Goal: Answer question/provide support: Share knowledge or assist other users

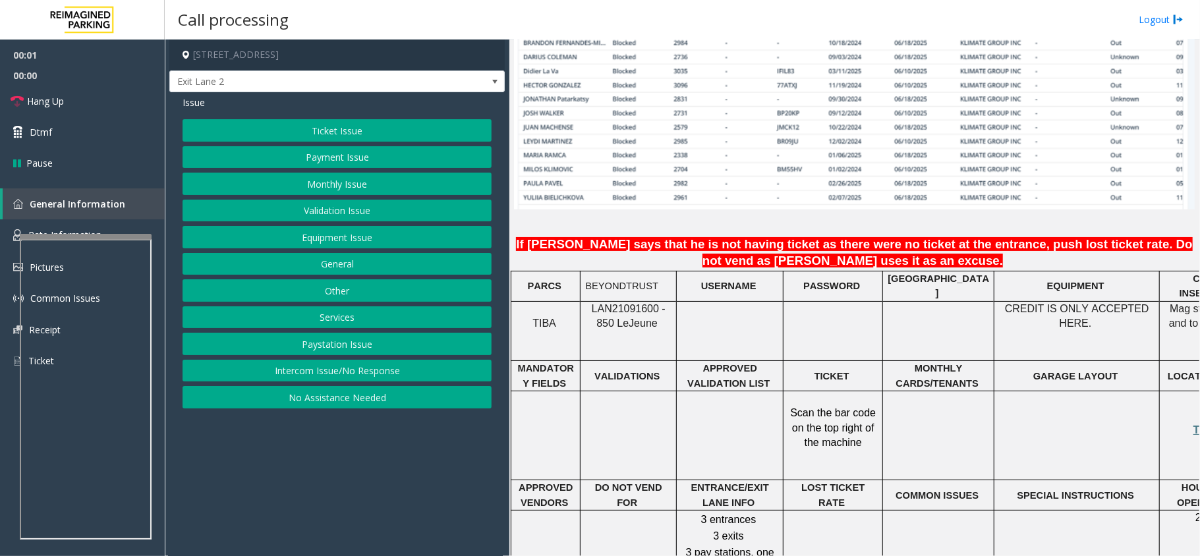
scroll to position [1055, 0]
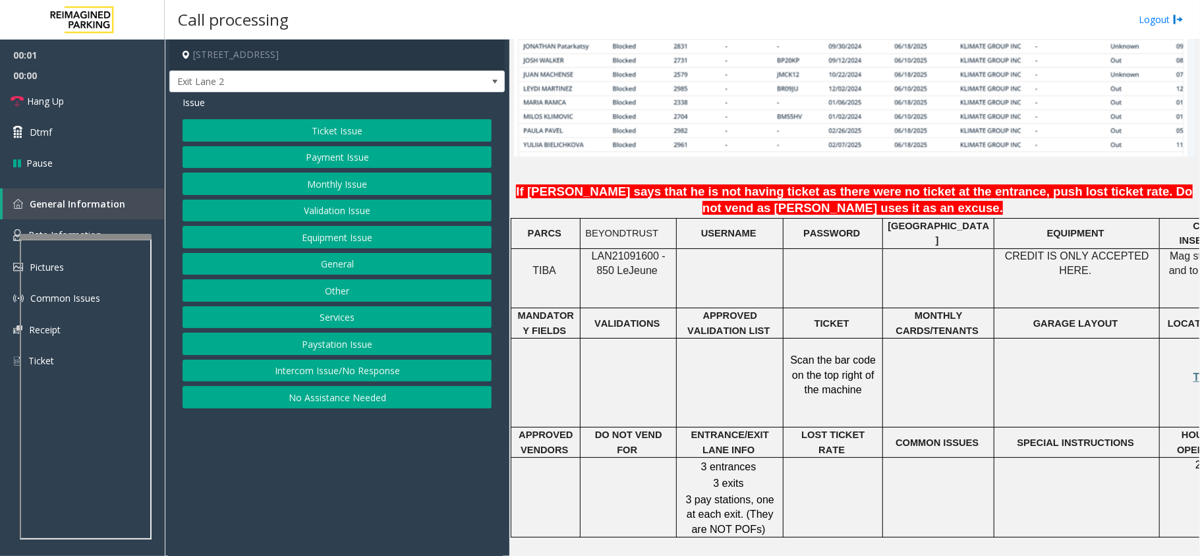
click at [630, 250] on span "LAN21091600 - 850 Le" at bounding box center [629, 263] width 74 height 26
click at [618, 250] on span "LAN21091600 - 850 Le" at bounding box center [629, 263] width 74 height 26
click at [343, 189] on button "Monthly Issue" at bounding box center [337, 184] width 309 height 22
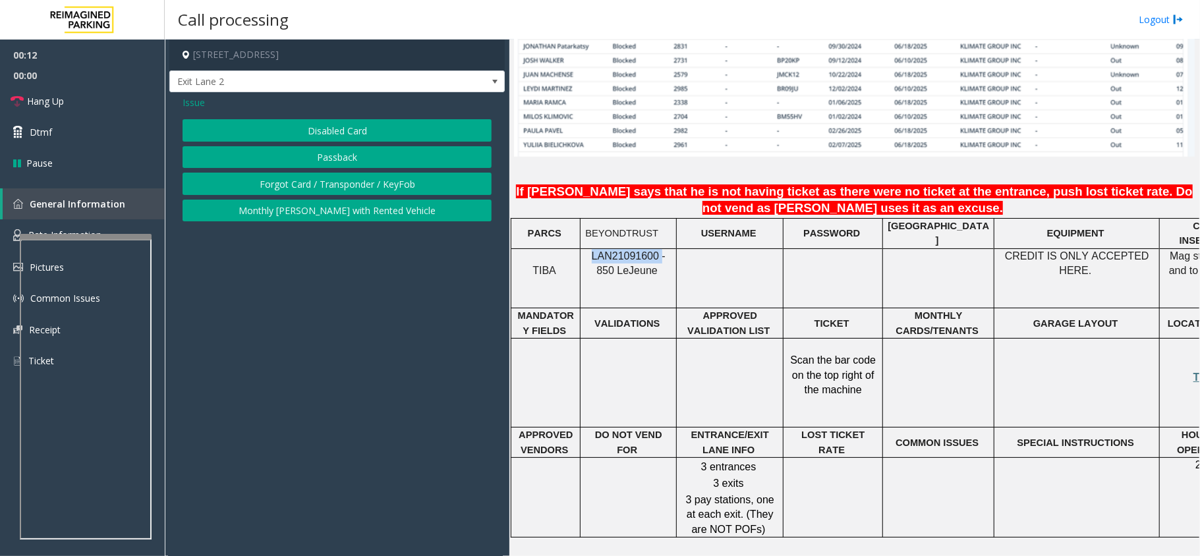
click at [356, 136] on button "Disabled Card" at bounding box center [337, 130] width 309 height 22
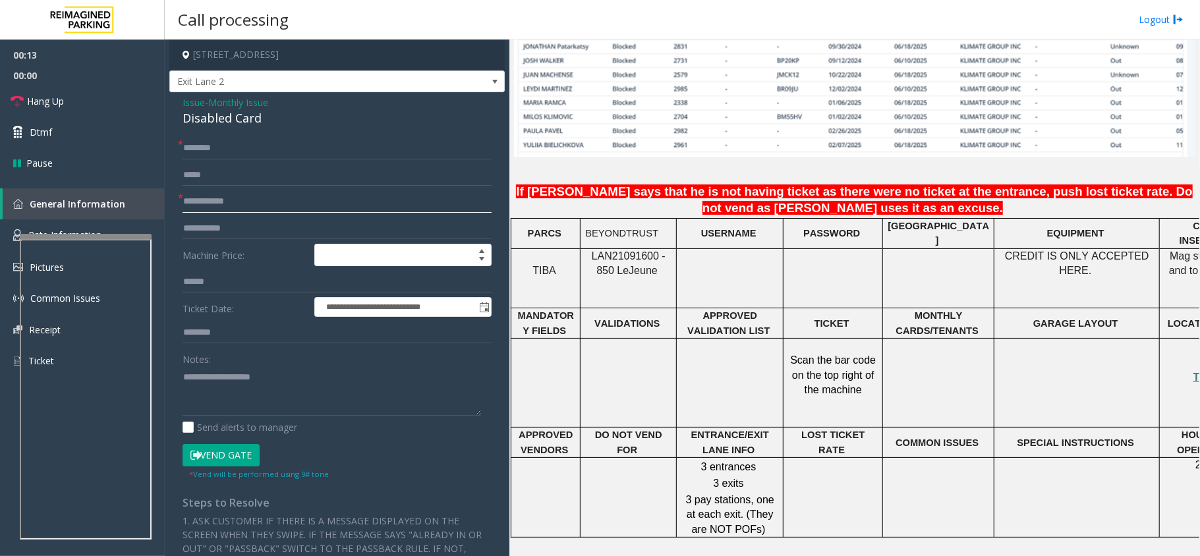
click at [219, 206] on input "text" at bounding box center [337, 201] width 309 height 22
type input "****"
click at [236, 459] on button "Vend Gate" at bounding box center [221, 455] width 77 height 22
click at [219, 150] on input "text" at bounding box center [337, 148] width 309 height 22
type input "**********"
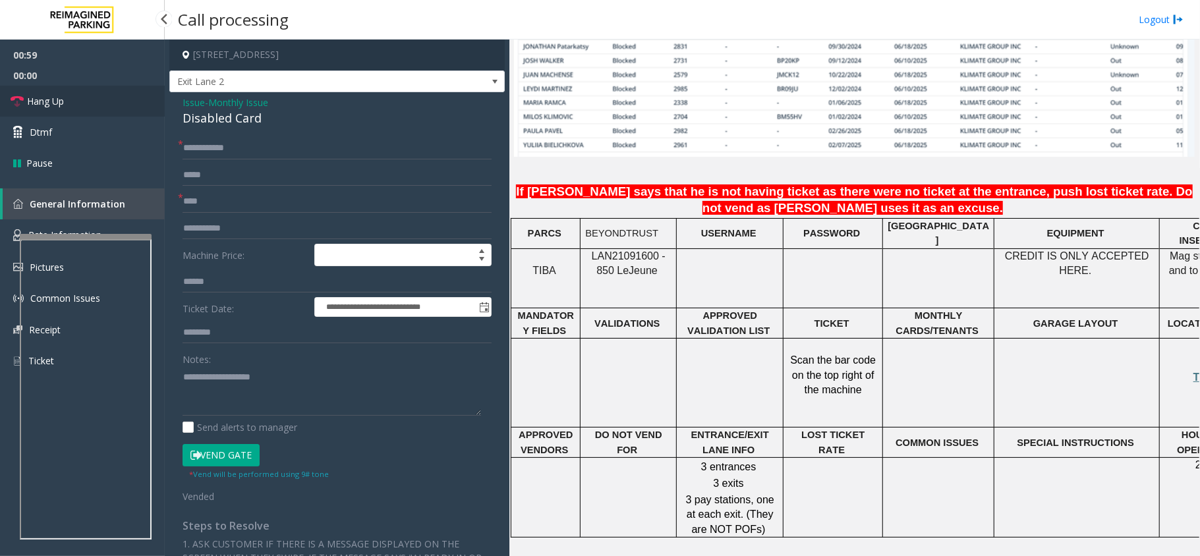
click at [75, 96] on link "Hang Up" at bounding box center [82, 101] width 165 height 31
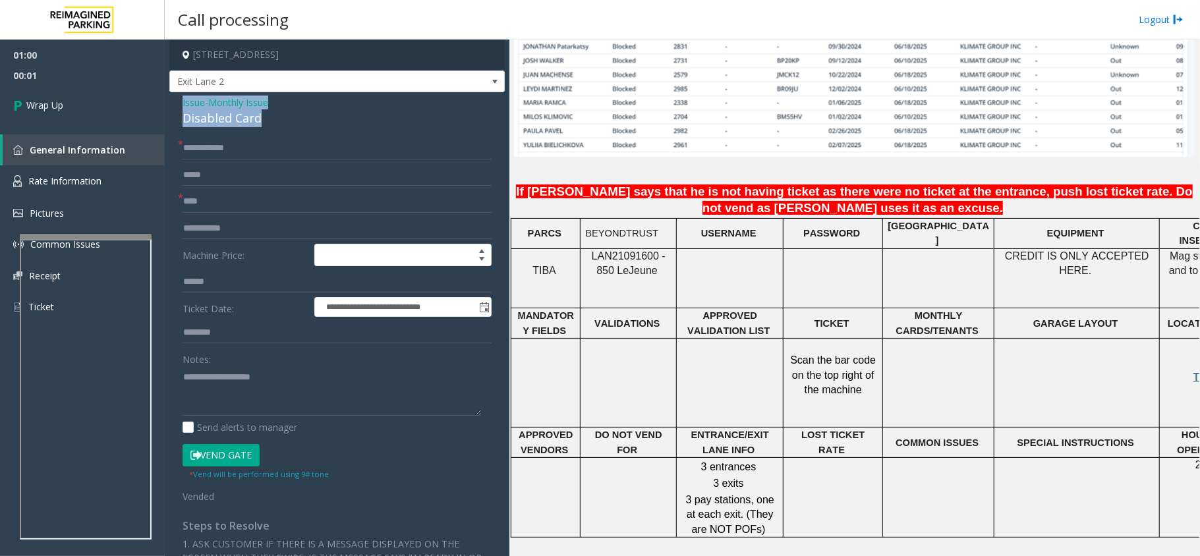
drag, startPoint x: 264, startPoint y: 109, endPoint x: 165, endPoint y: 100, distance: 99.9
click at [165, 100] on app-call-processing-form "**********" at bounding box center [337, 298] width 345 height 517
click at [299, 406] on textarea at bounding box center [332, 390] width 299 height 49
click at [294, 398] on textarea at bounding box center [332, 390] width 299 height 49
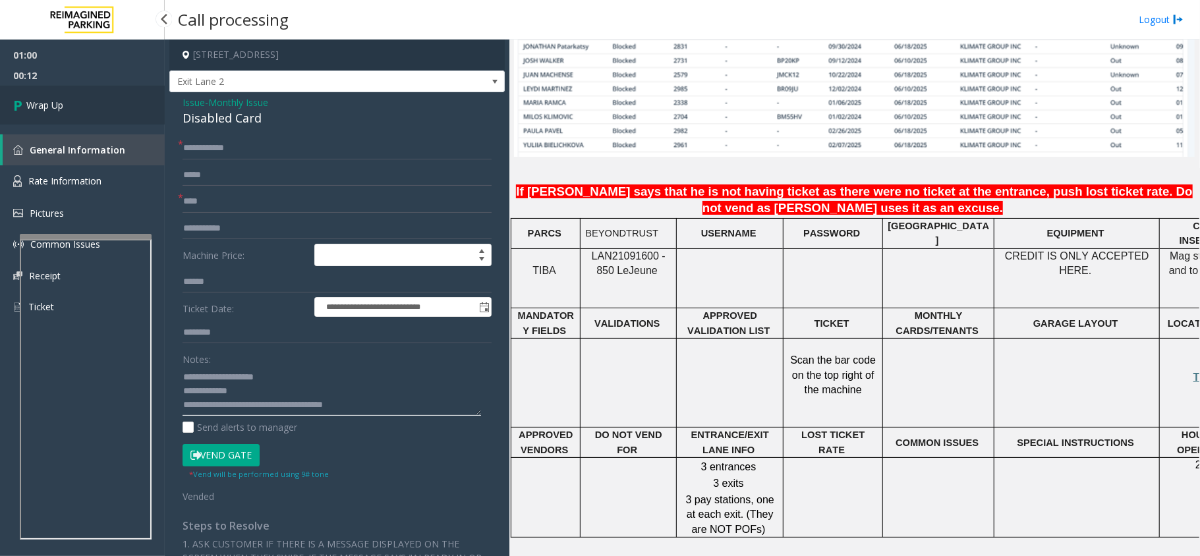
type textarea "**********"
click at [95, 114] on link "Wrap Up" at bounding box center [82, 105] width 165 height 39
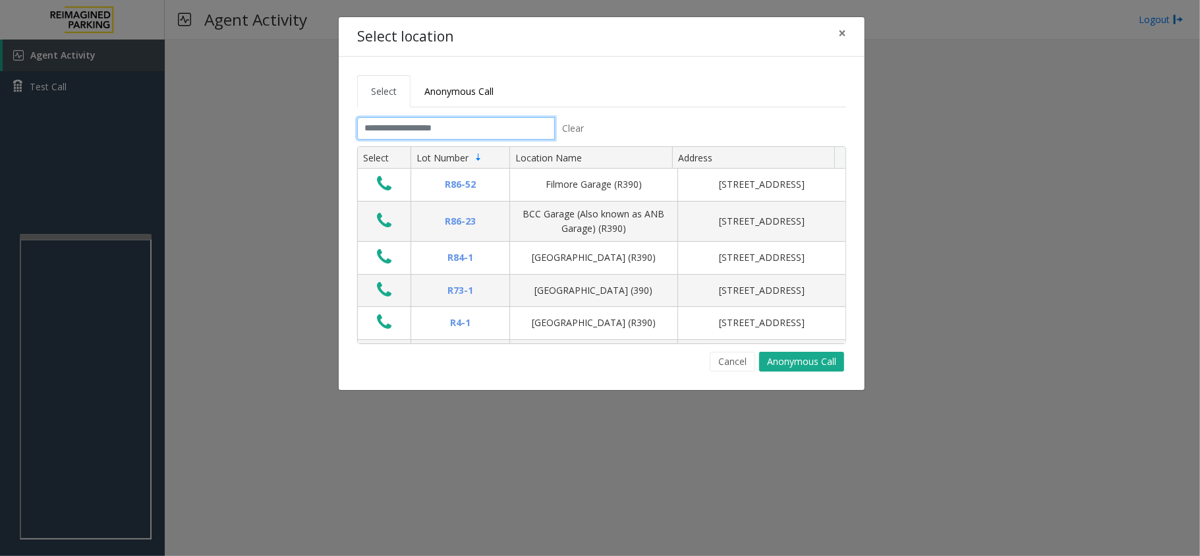
click at [394, 125] on input "text" at bounding box center [456, 128] width 198 height 22
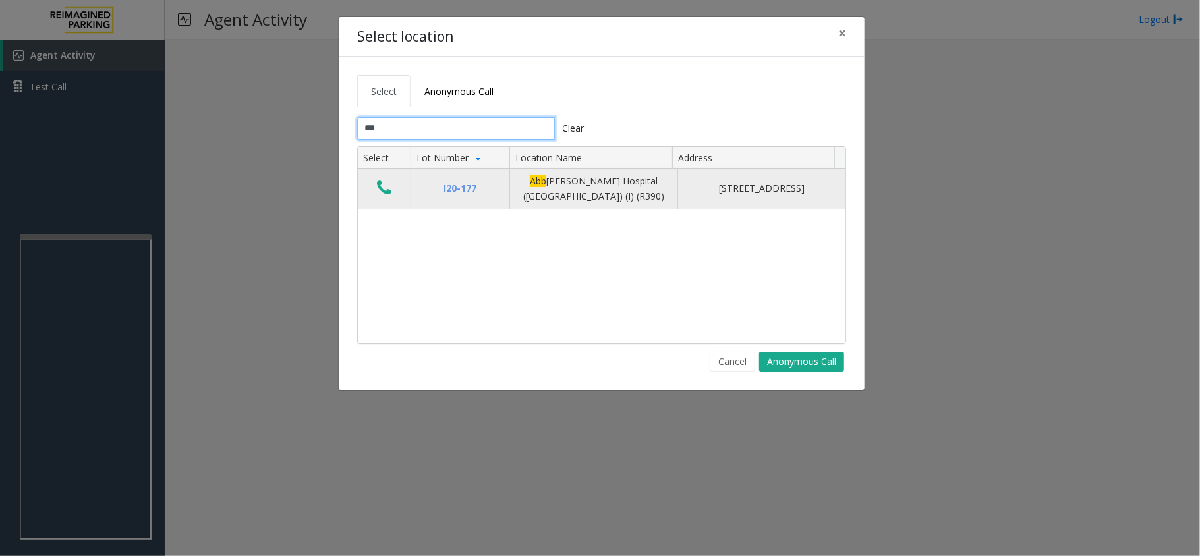
type input "***"
click at [388, 196] on icon "Data table" at bounding box center [384, 188] width 15 height 18
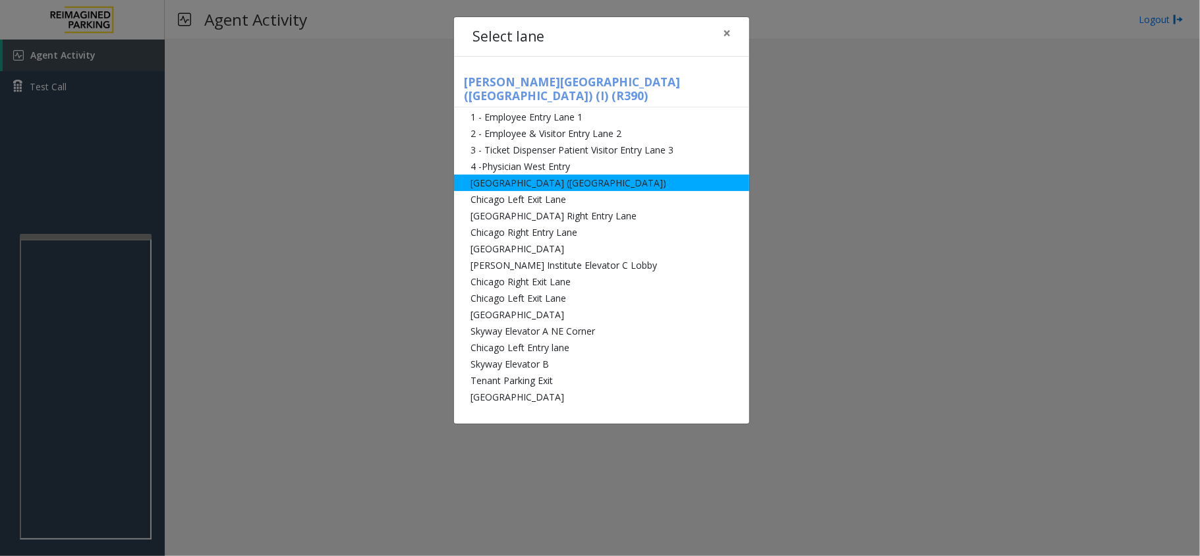
click at [531, 175] on li "[GEOGRAPHIC_DATA] ([GEOGRAPHIC_DATA])" at bounding box center [601, 183] width 295 height 16
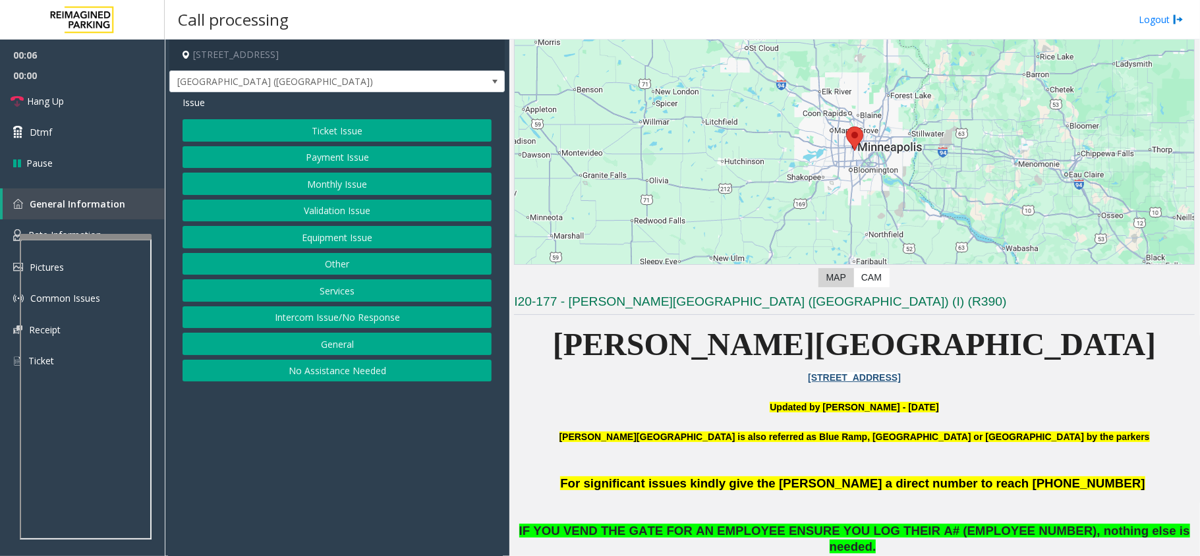
scroll to position [351, 0]
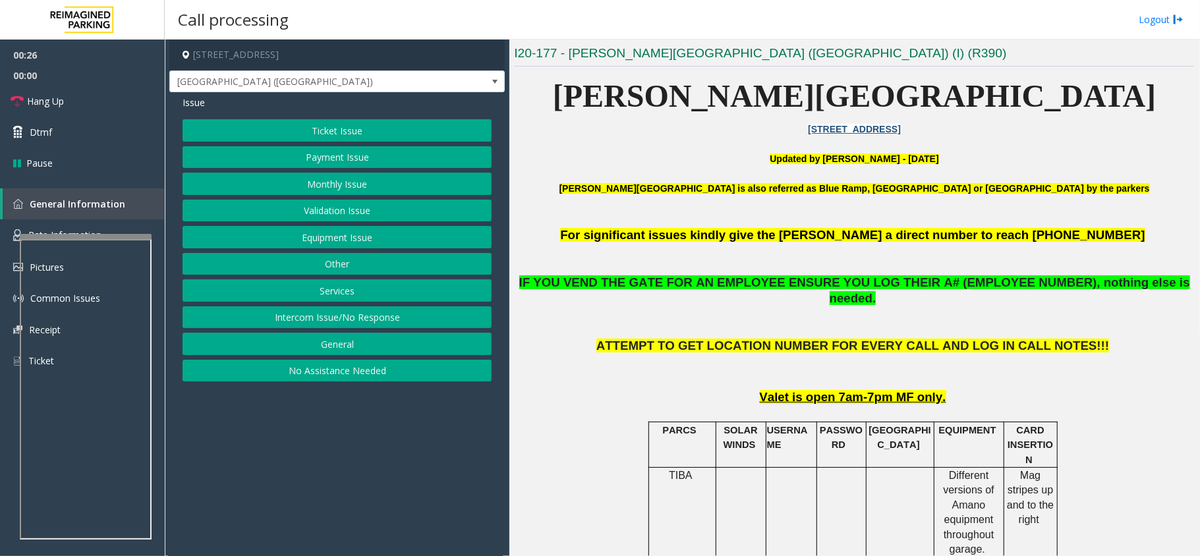
click at [291, 236] on button "Equipment Issue" at bounding box center [337, 237] width 309 height 22
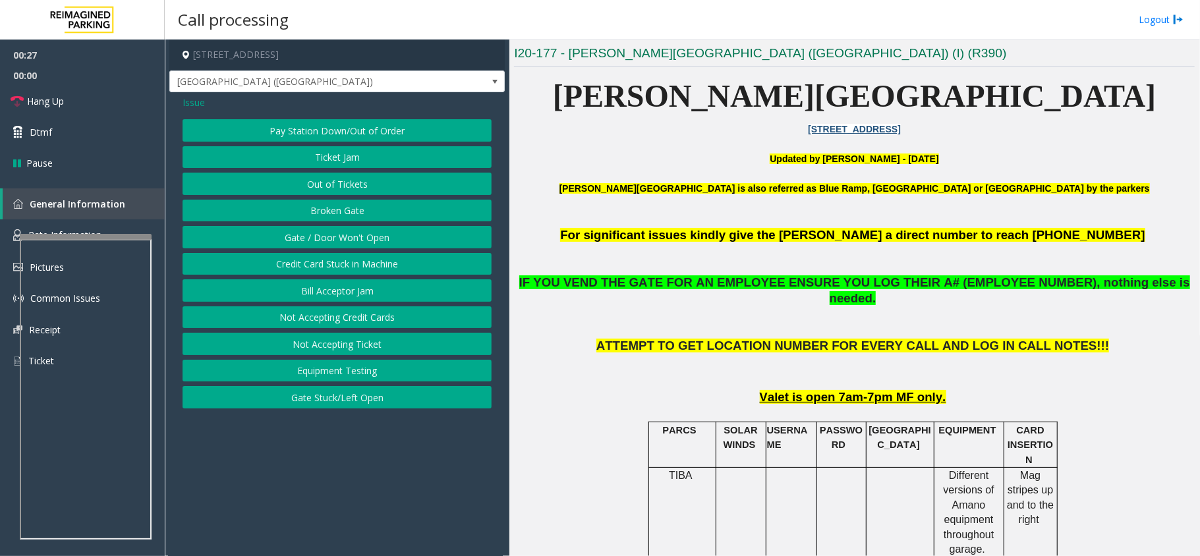
click at [291, 236] on button "Gate / Door Won't Open" at bounding box center [337, 237] width 309 height 22
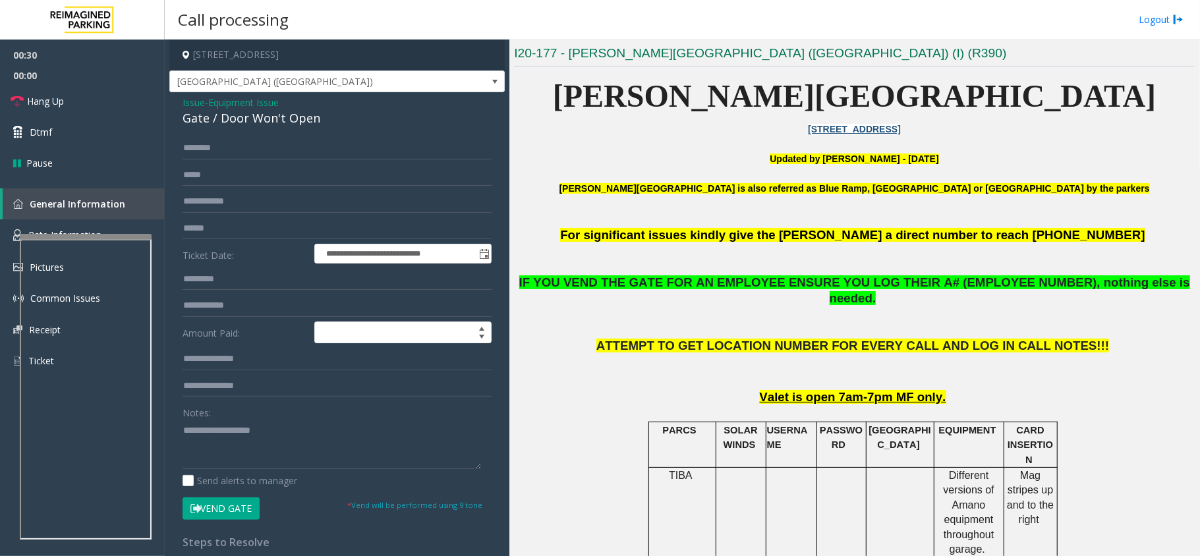
click at [246, 517] on button "Vend Gate" at bounding box center [221, 509] width 77 height 22
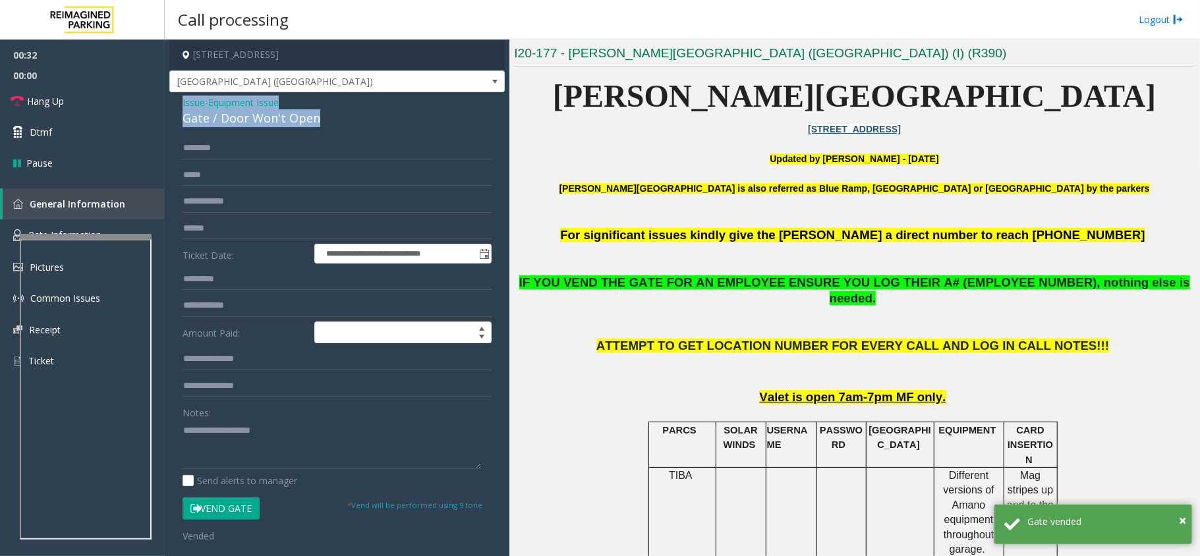
drag, startPoint x: 318, startPoint y: 120, endPoint x: 175, endPoint y: 103, distance: 144.0
click at [175, 103] on div "**********" at bounding box center [337, 431] width 336 height 678
click at [308, 454] on textarea at bounding box center [332, 444] width 299 height 49
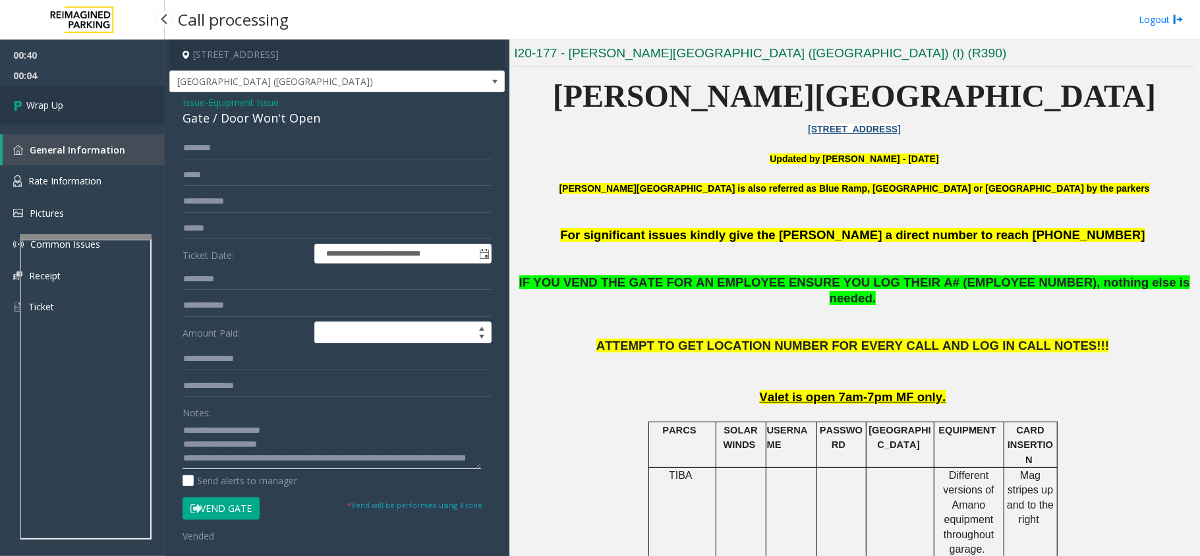
type textarea "**********"
click at [94, 111] on link "Wrap Up" at bounding box center [82, 105] width 165 height 39
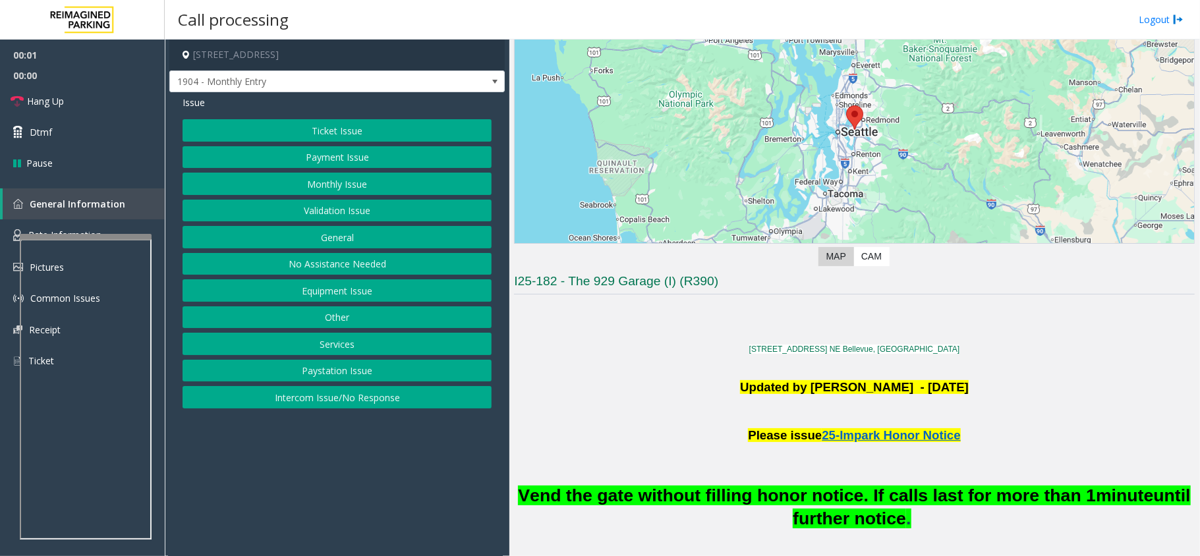
scroll to position [264, 0]
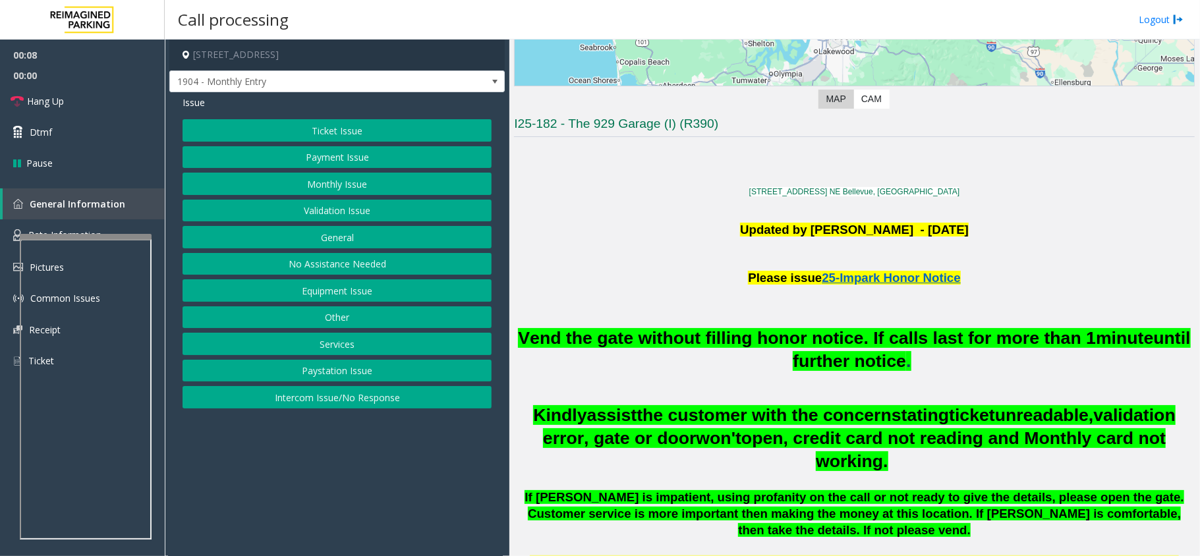
click at [343, 188] on button "Monthly Issue" at bounding box center [337, 184] width 309 height 22
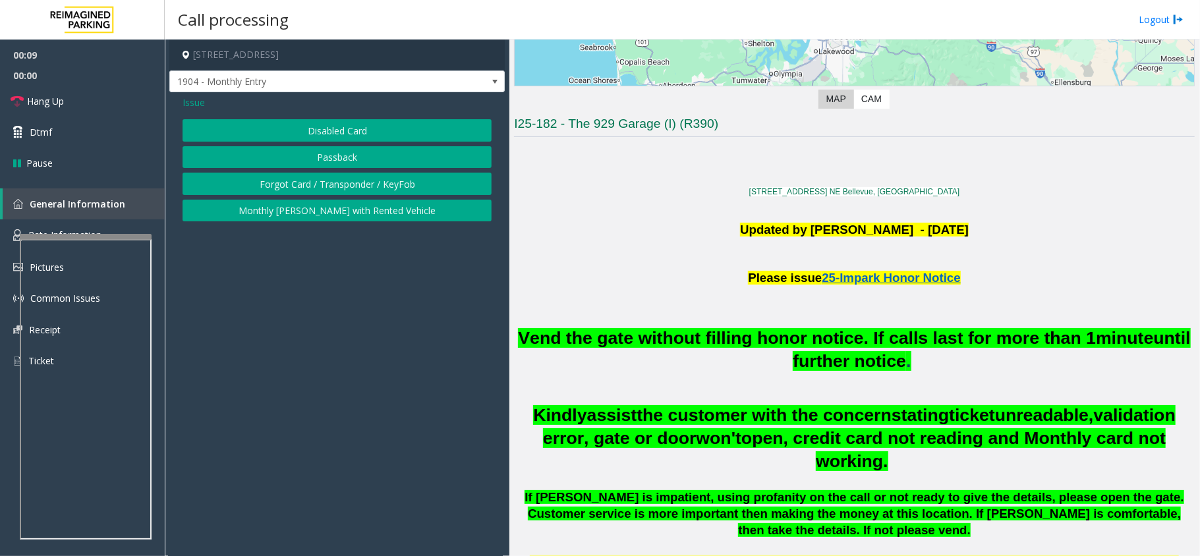
click at [353, 129] on button "Disabled Card" at bounding box center [337, 130] width 309 height 22
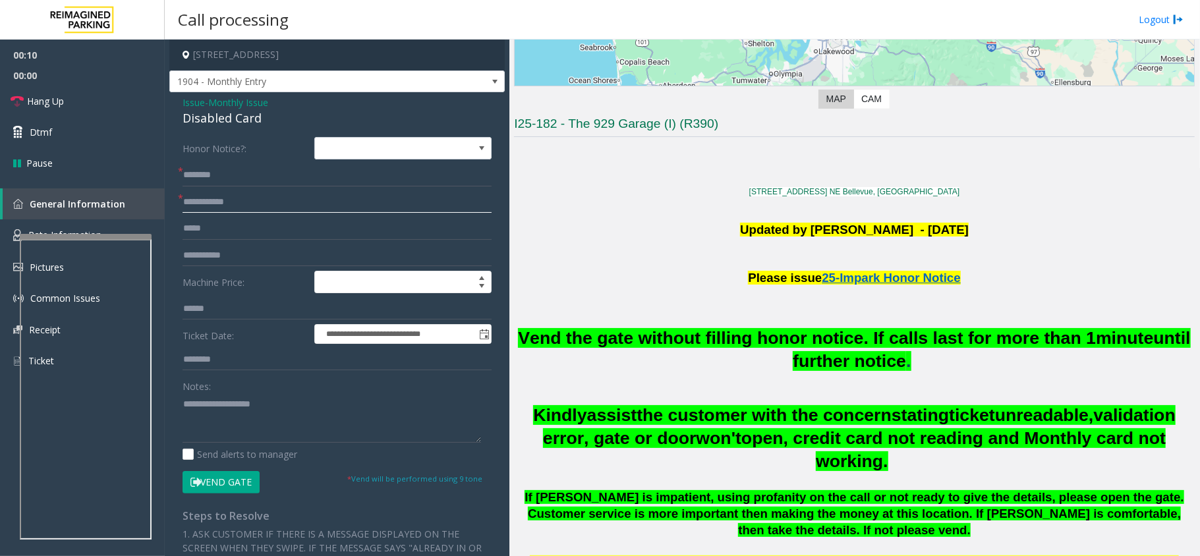
click at [250, 207] on input "text" at bounding box center [337, 202] width 309 height 22
drag, startPoint x: 261, startPoint y: 119, endPoint x: 174, endPoint y: 105, distance: 88.0
click at [174, 105] on div "**********" at bounding box center [337, 454] width 336 height 725
click at [285, 420] on textarea at bounding box center [332, 418] width 299 height 49
type textarea "**********"
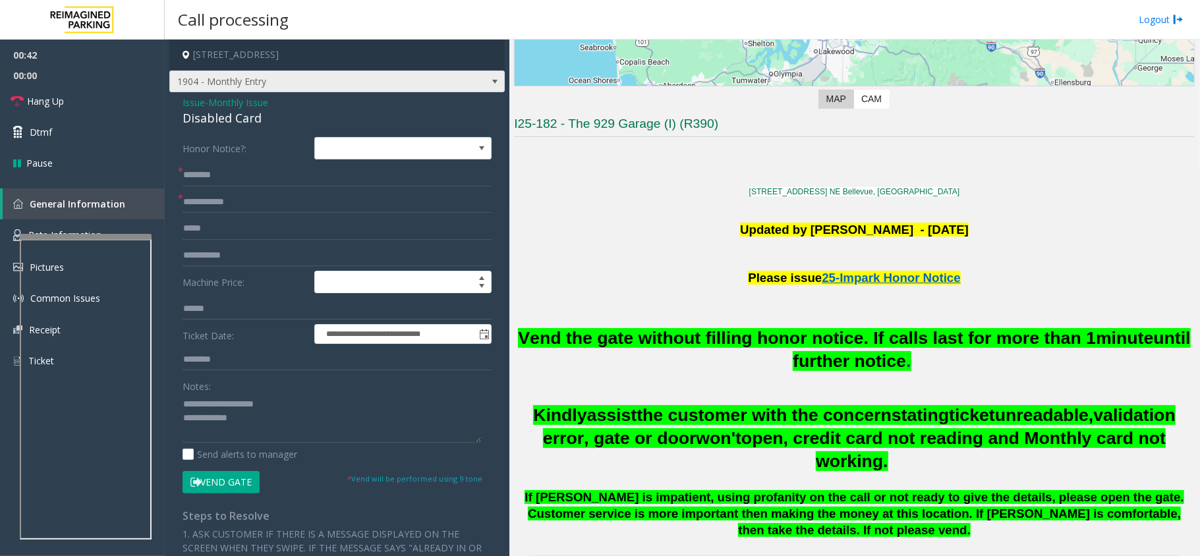
click at [467, 82] on span "1904 - Monthly Entry" at bounding box center [337, 82] width 336 height 22
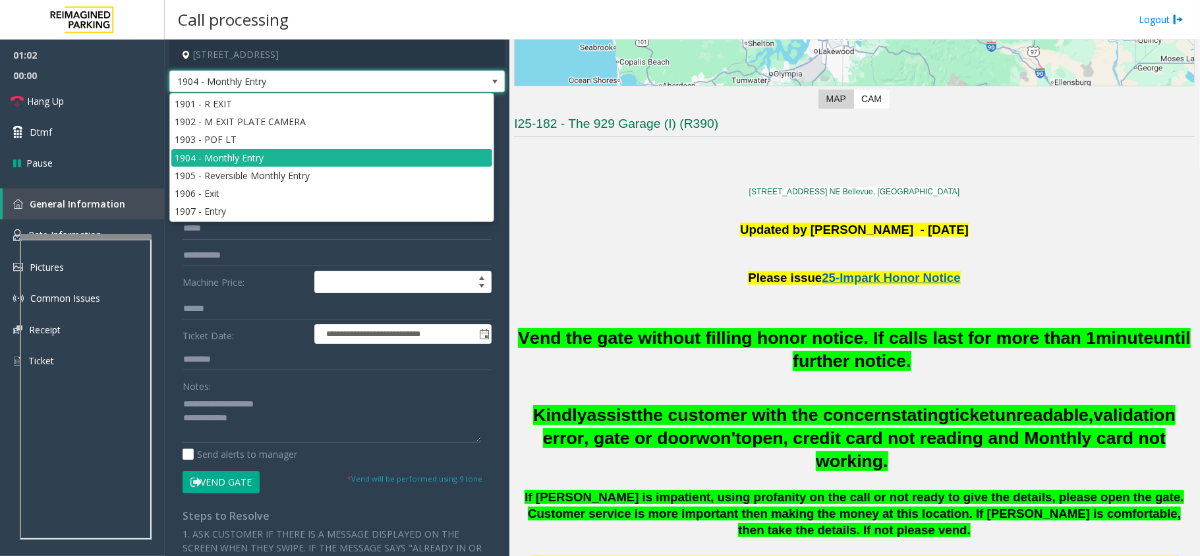
click at [490, 79] on span at bounding box center [495, 81] width 11 height 11
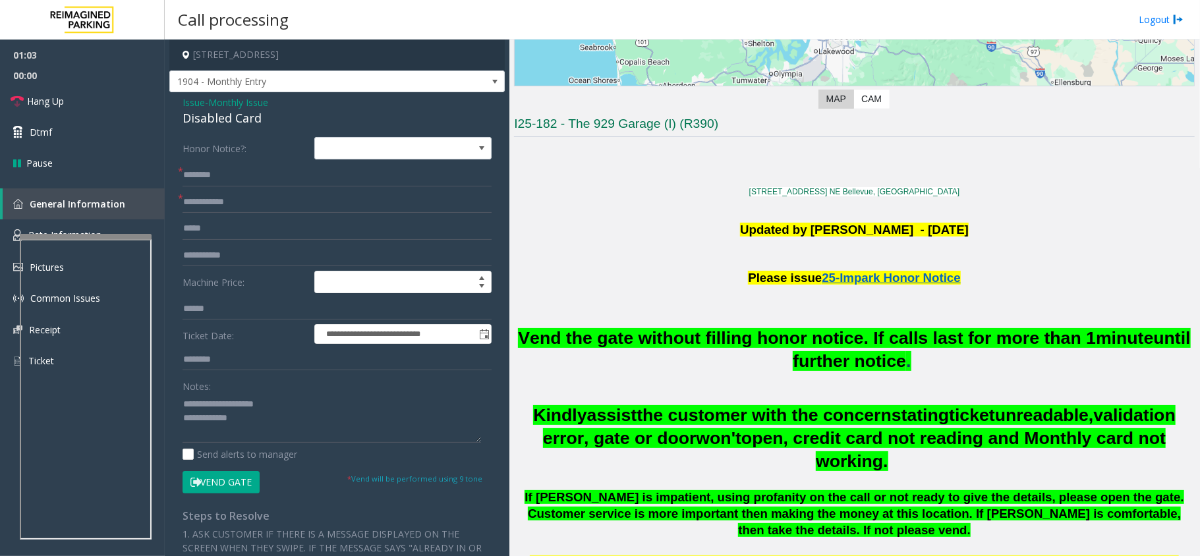
click at [227, 481] on button "Vend Gate" at bounding box center [221, 482] width 77 height 22
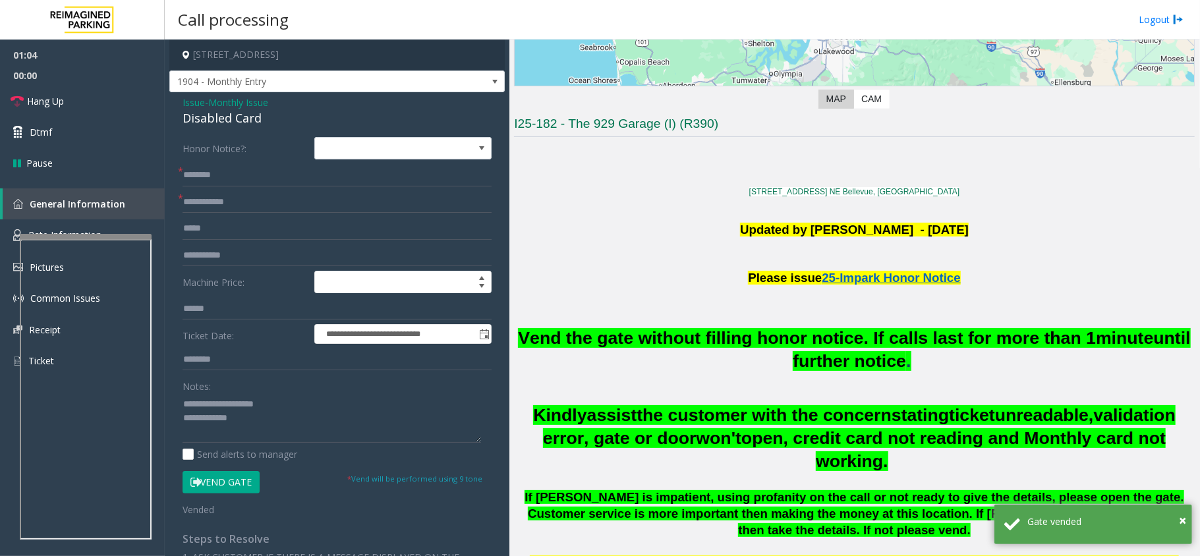
click at [196, 101] on span "Issue" at bounding box center [194, 103] width 22 height 14
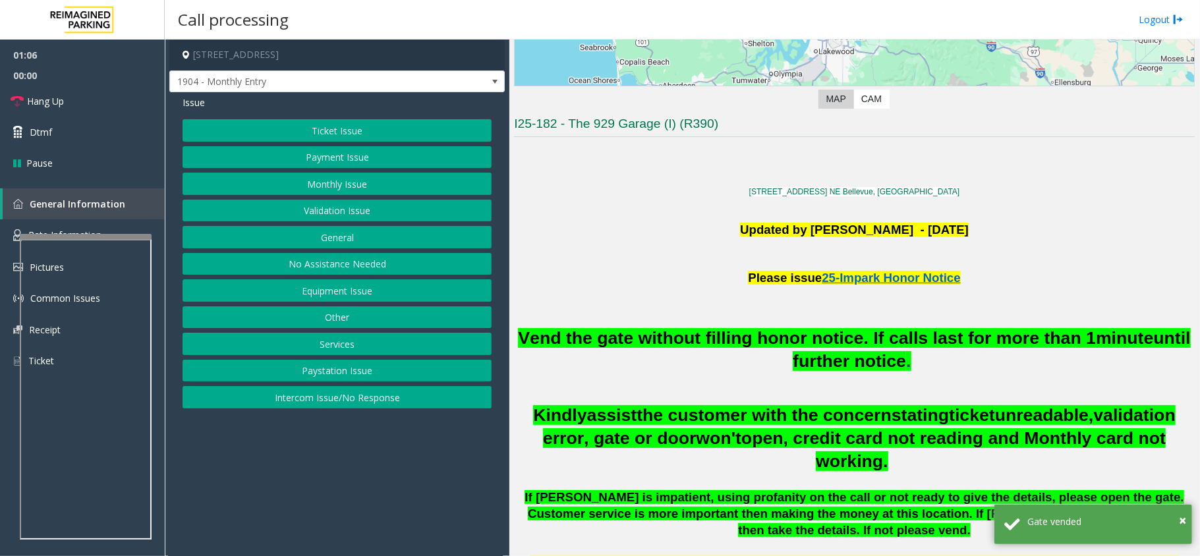
click at [323, 267] on button "No Assistance Needed" at bounding box center [337, 264] width 309 height 22
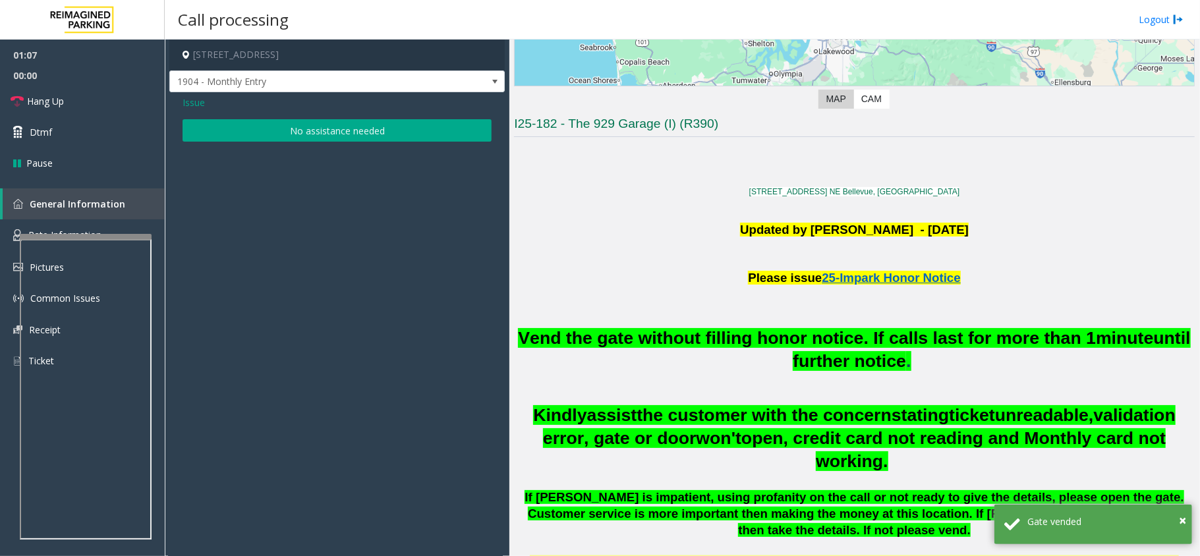
click at [196, 101] on span "Issue" at bounding box center [194, 103] width 22 height 14
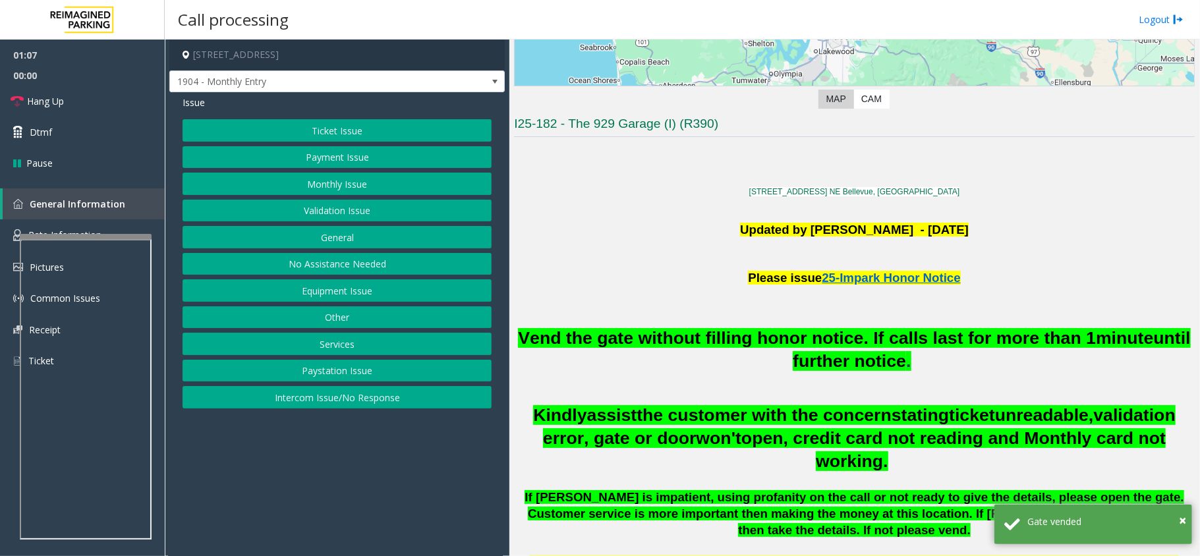
click at [327, 285] on button "Equipment Issue" at bounding box center [337, 290] width 309 height 22
click at [362, 237] on button "Gate / Door Won't Open" at bounding box center [337, 237] width 309 height 22
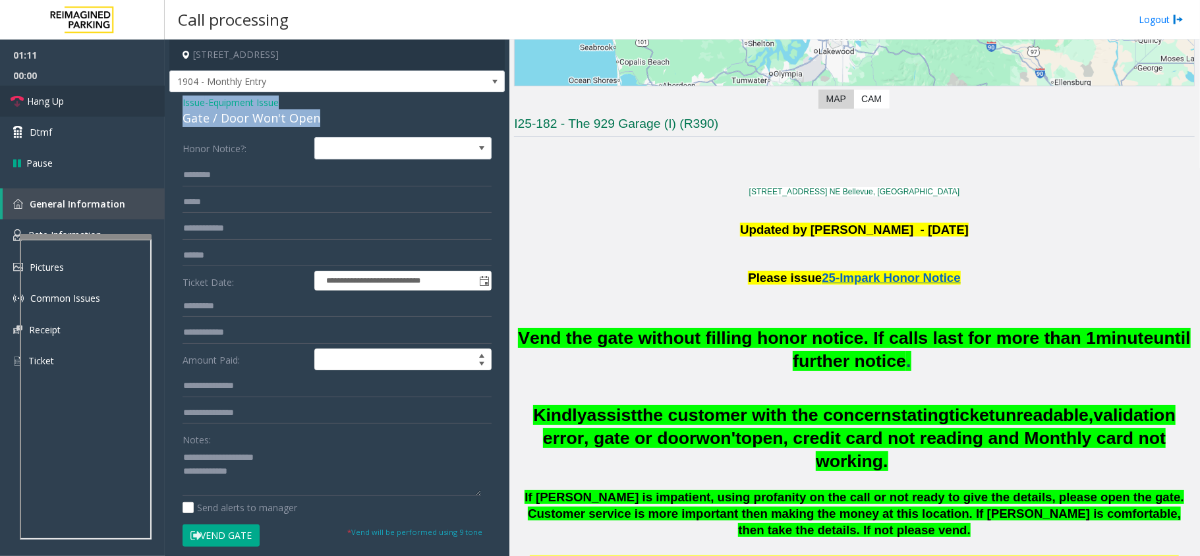
drag, startPoint x: 323, startPoint y: 114, endPoint x: 159, endPoint y: 102, distance: 164.6
click at [178, 102] on div "**********" at bounding box center [337, 412] width 336 height 640
click at [90, 102] on link "Hang Up" at bounding box center [82, 101] width 165 height 31
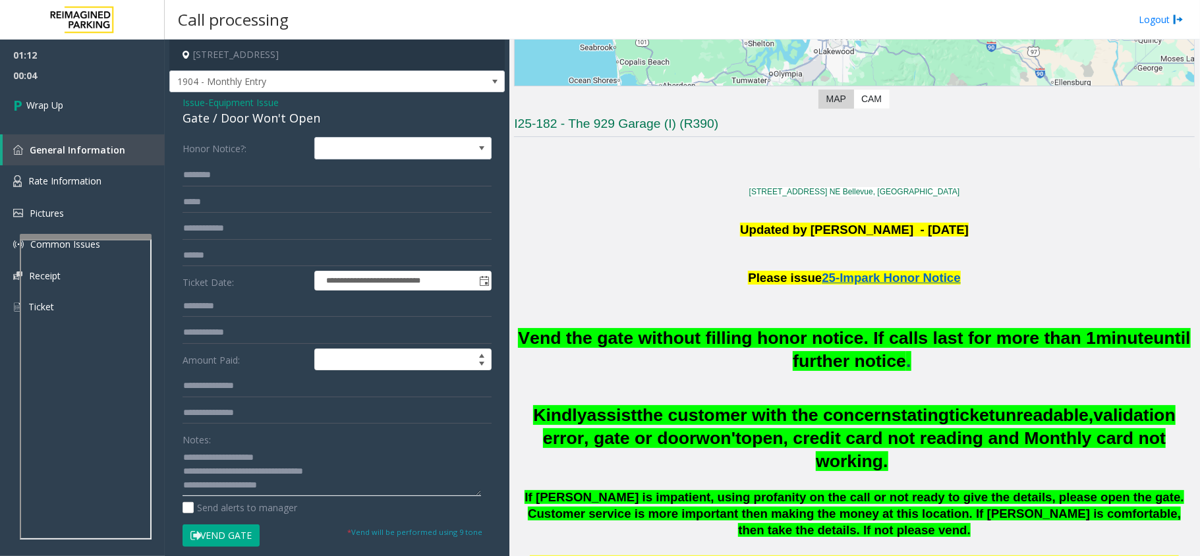
click at [239, 467] on textarea at bounding box center [332, 471] width 299 height 49
click at [244, 469] on textarea at bounding box center [332, 471] width 299 height 49
click at [336, 481] on textarea at bounding box center [332, 471] width 299 height 49
click at [937, 343] on span "Vend the gate without filling honor notice. If calls last for more than 1" at bounding box center [807, 338] width 578 height 20
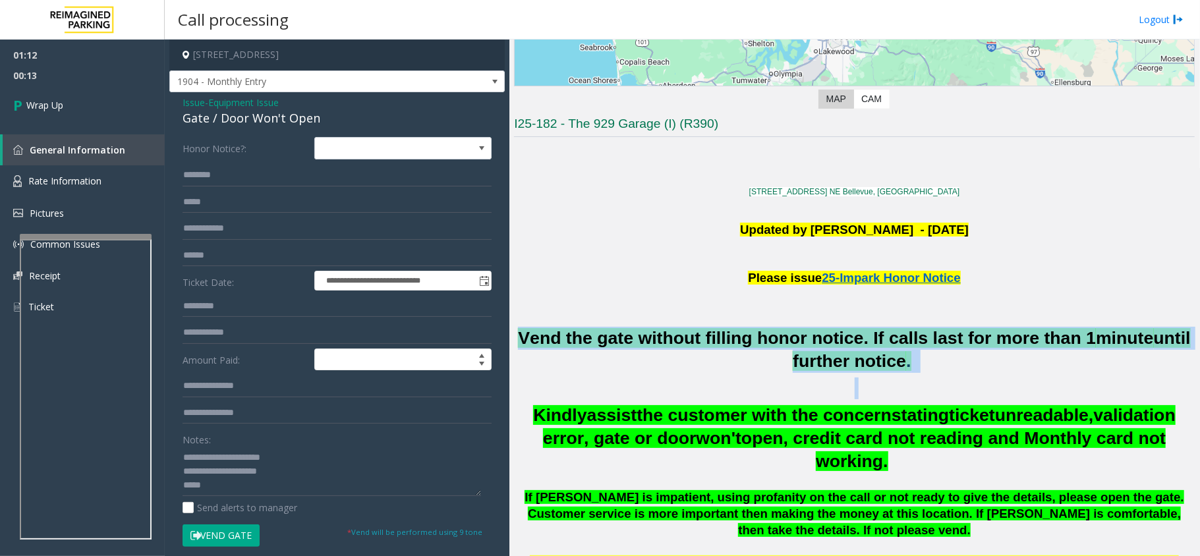
click at [937, 343] on span "Vend the gate without filling honor notice. If calls last for more than 1" at bounding box center [807, 338] width 578 height 20
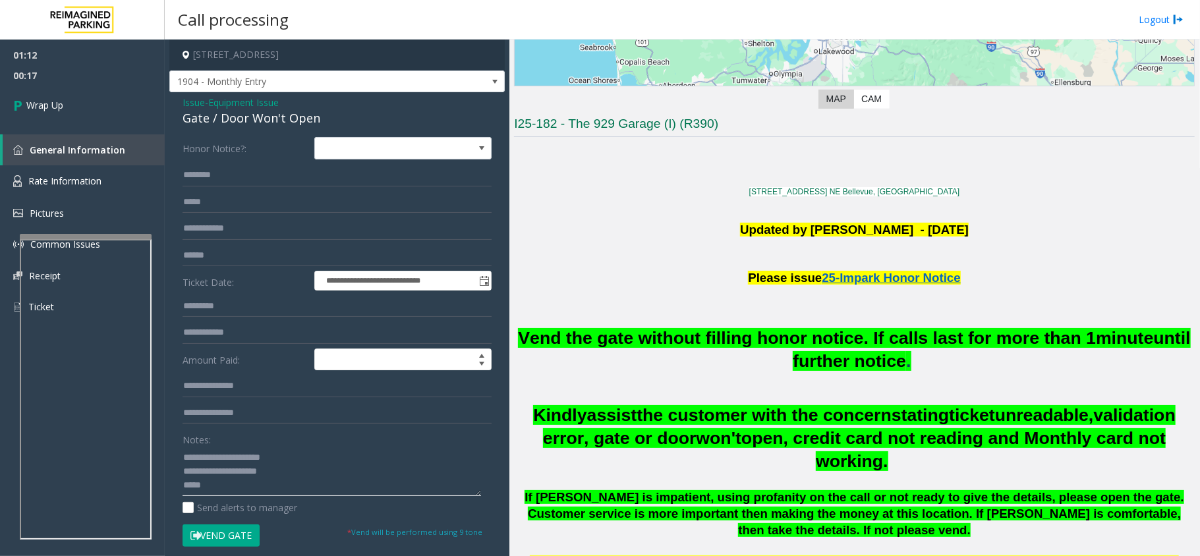
click at [326, 484] on textarea at bounding box center [332, 471] width 299 height 49
click at [842, 343] on span "Vend the gate without filling honor notice. If calls last for more than 1" at bounding box center [807, 338] width 578 height 20
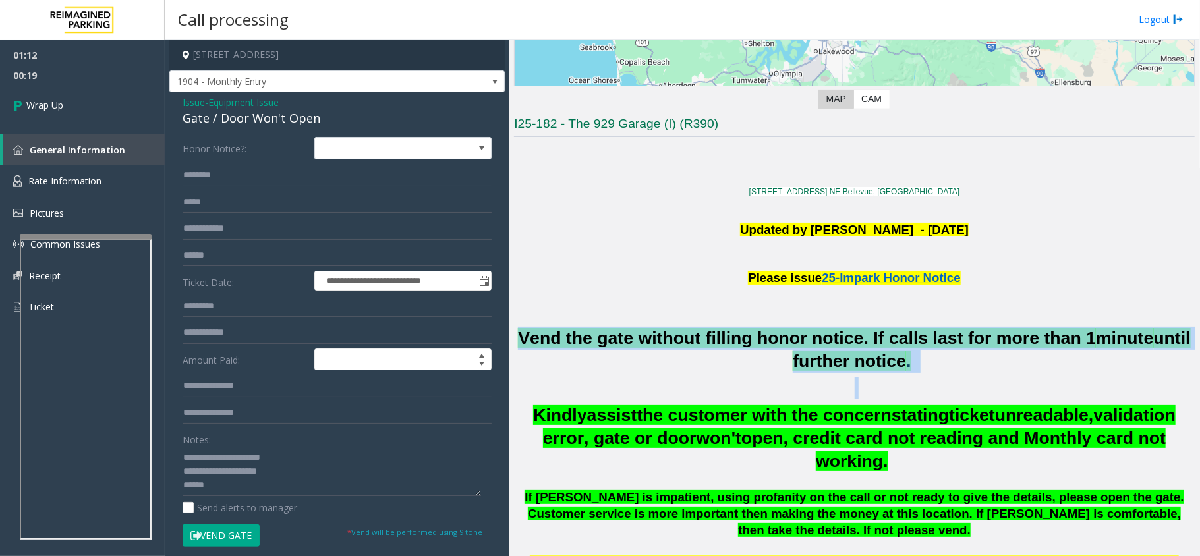
click at [842, 343] on span "Vend the gate without filling honor notice. If calls last for more than 1" at bounding box center [807, 338] width 578 height 20
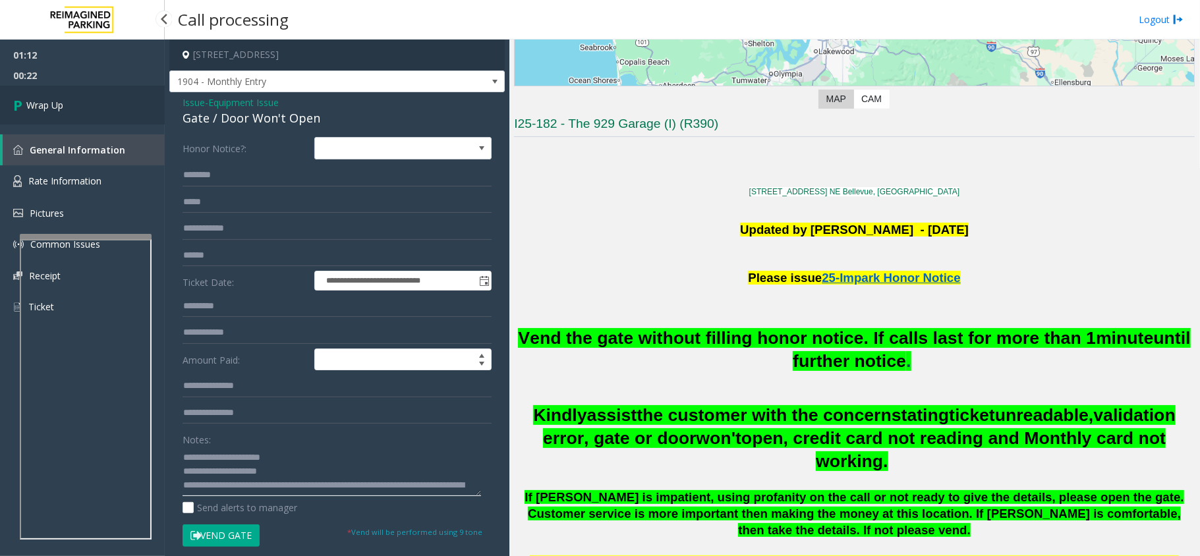
type textarea "**********"
click at [46, 104] on span "Wrap Up" at bounding box center [44, 105] width 37 height 14
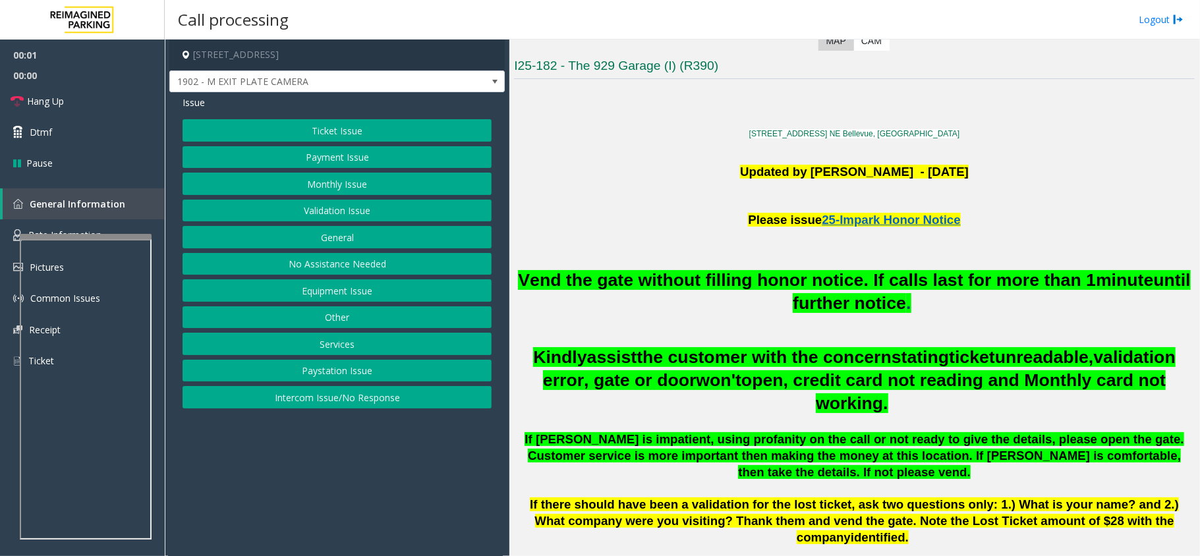
scroll to position [351, 0]
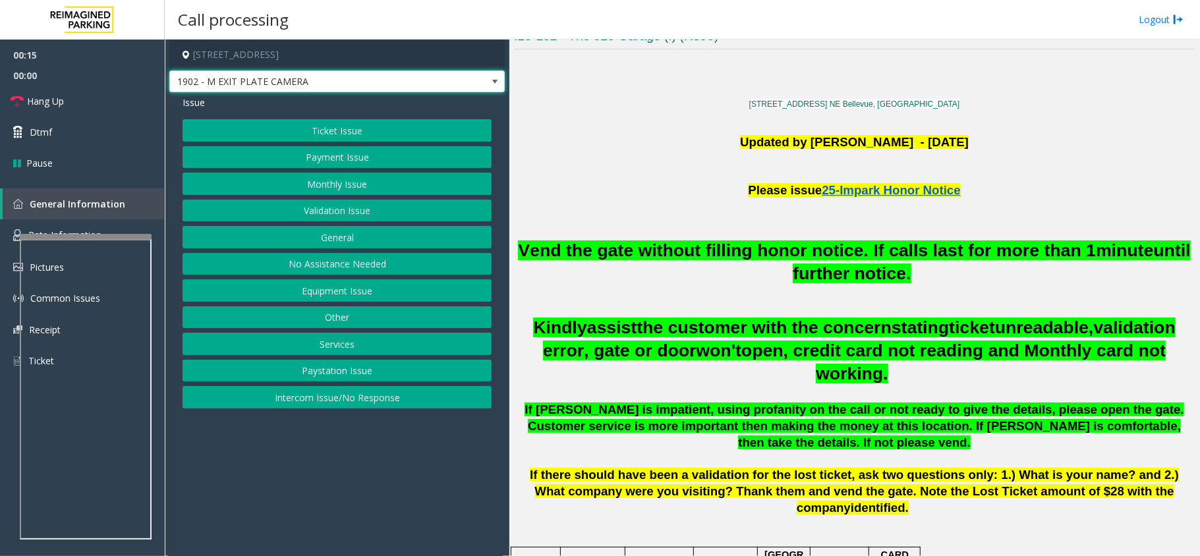
click at [457, 82] on span "1902 - M EXIT PLATE CAMERA" at bounding box center [337, 82] width 336 height 22
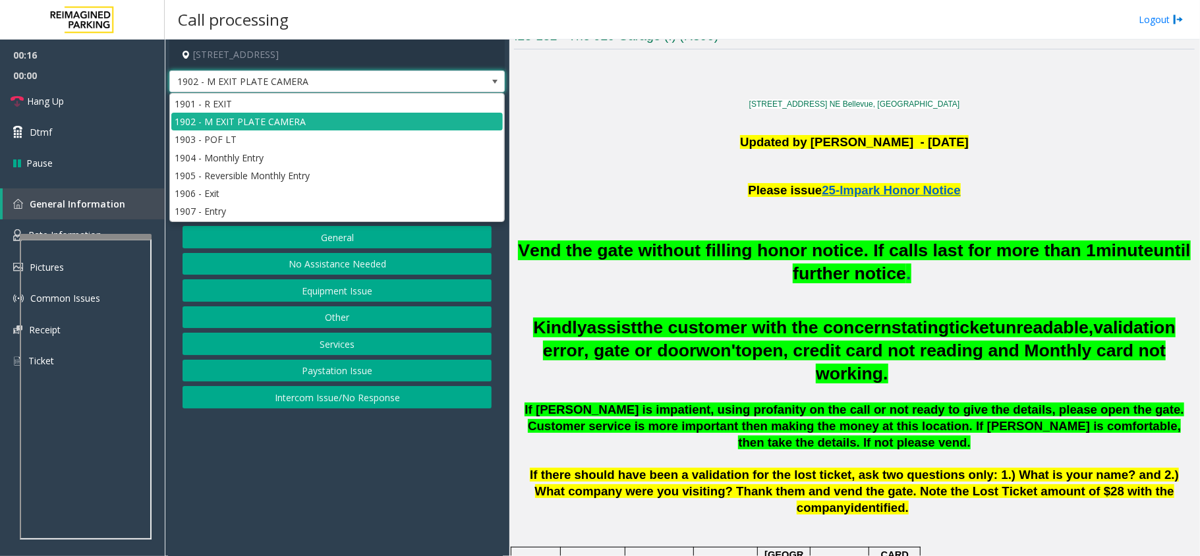
click at [457, 82] on span "1902 - M EXIT PLATE CAMERA" at bounding box center [337, 82] width 336 height 22
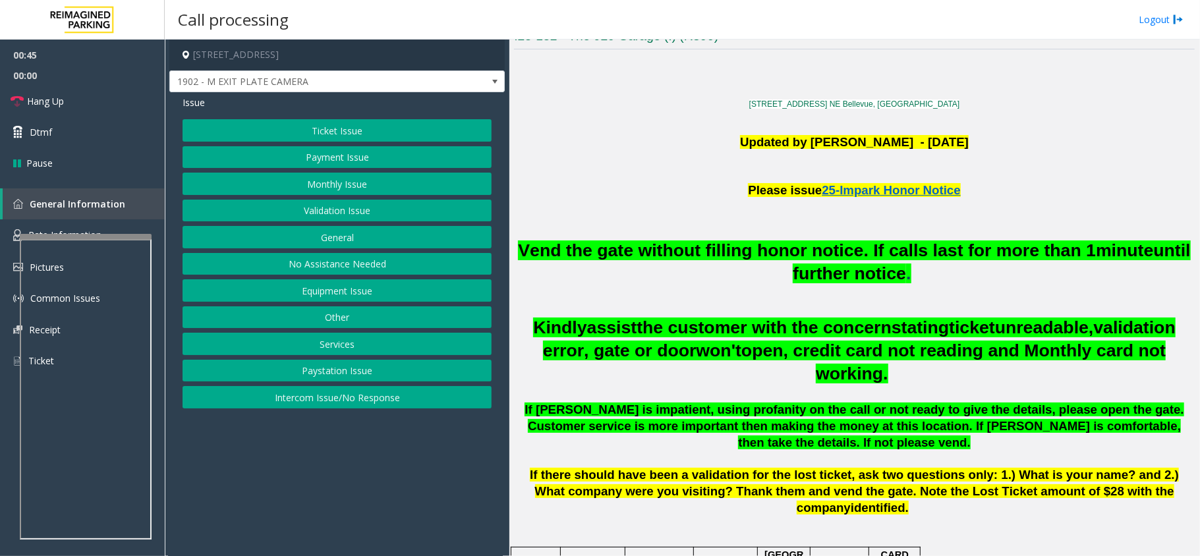
click at [345, 290] on button "Equipment Issue" at bounding box center [337, 290] width 309 height 22
click at [399, 244] on button "Gate / Door Won't Open" at bounding box center [337, 237] width 309 height 22
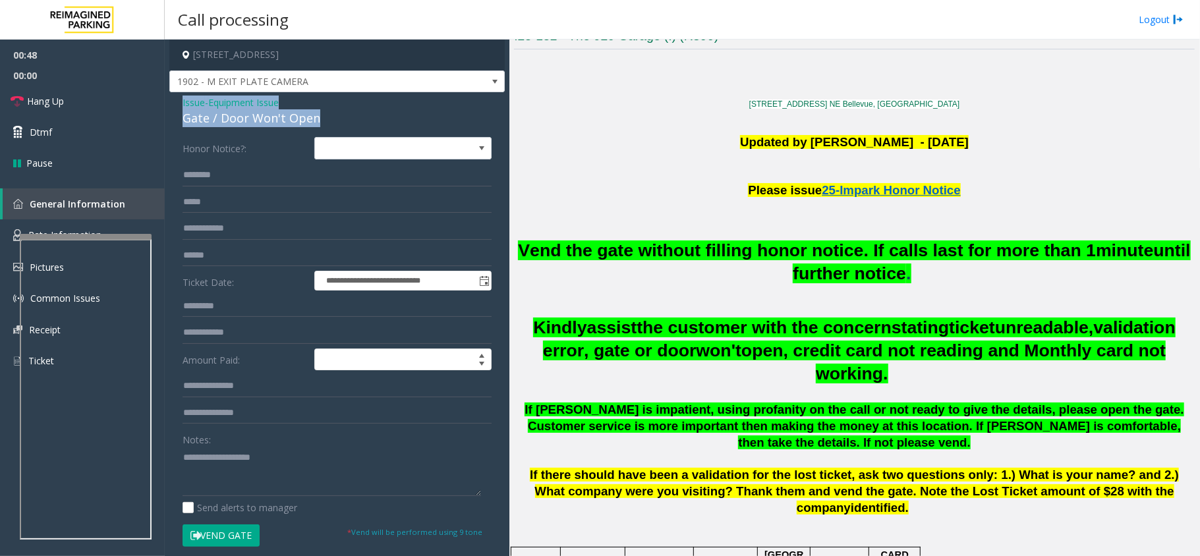
drag, startPoint x: 327, startPoint y: 119, endPoint x: 173, endPoint y: 107, distance: 154.7
click at [173, 107] on div "**********" at bounding box center [337, 412] width 336 height 640
click at [320, 490] on textarea at bounding box center [332, 471] width 299 height 49
click at [222, 531] on button "Vend Gate" at bounding box center [221, 536] width 77 height 22
click at [235, 491] on textarea at bounding box center [332, 471] width 299 height 49
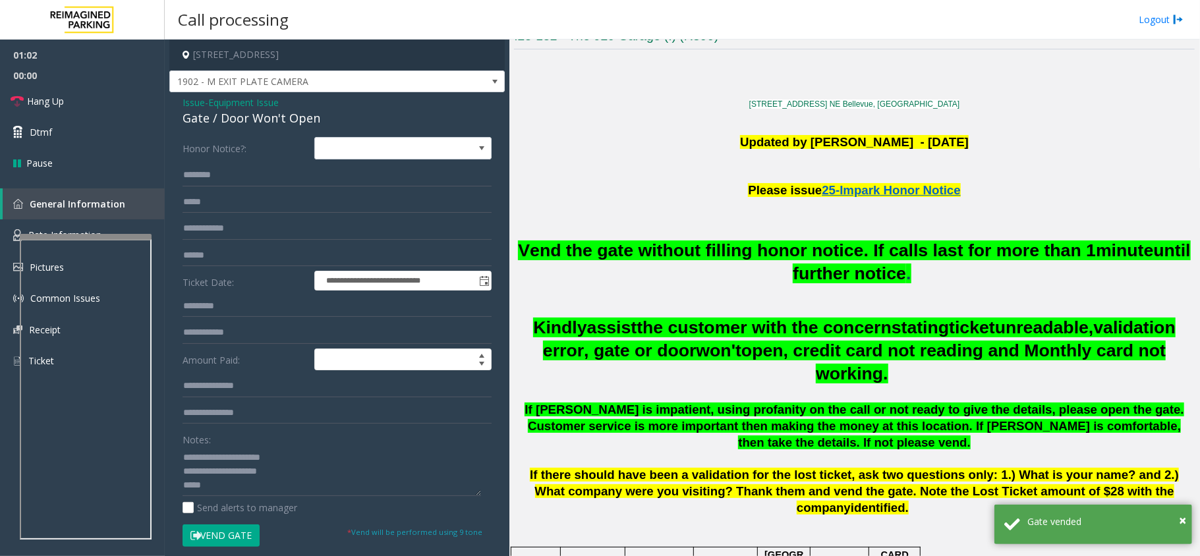
click at [860, 251] on span "Vend the gate without filling honor notice. If calls last for more than 1" at bounding box center [807, 251] width 578 height 20
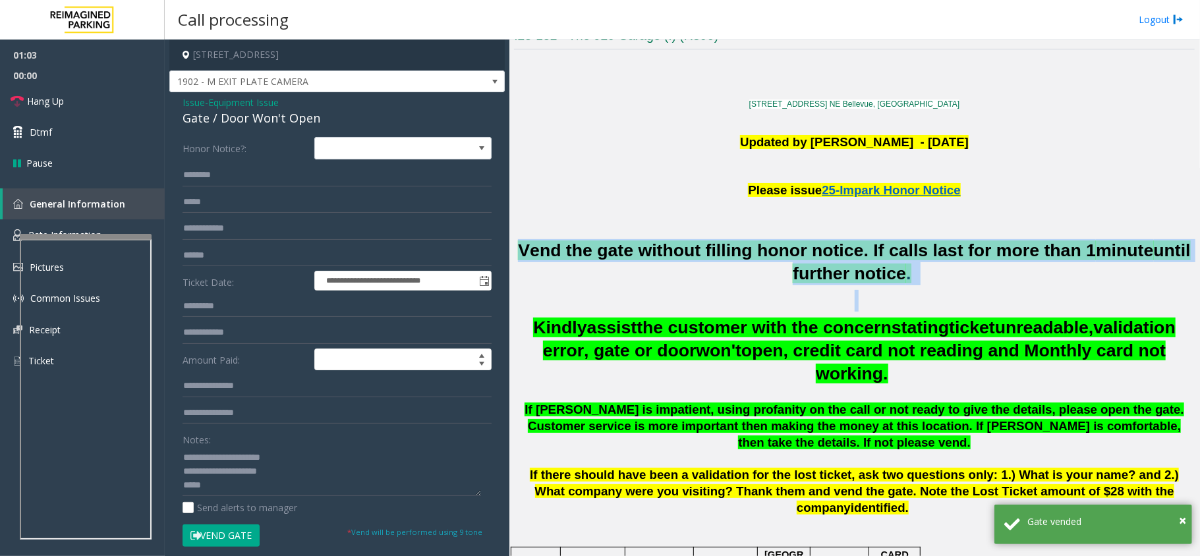
click at [860, 251] on span "Vend the gate without filling honor notice. If calls last for more than 1" at bounding box center [807, 251] width 578 height 20
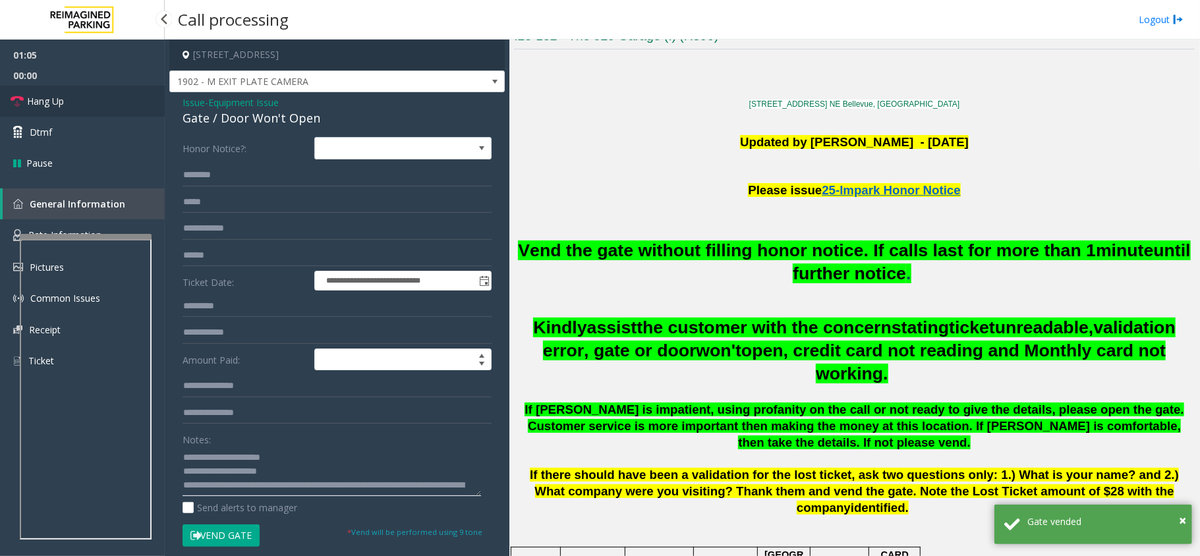
type textarea "**********"
click at [80, 108] on link "Hang Up" at bounding box center [82, 101] width 165 height 31
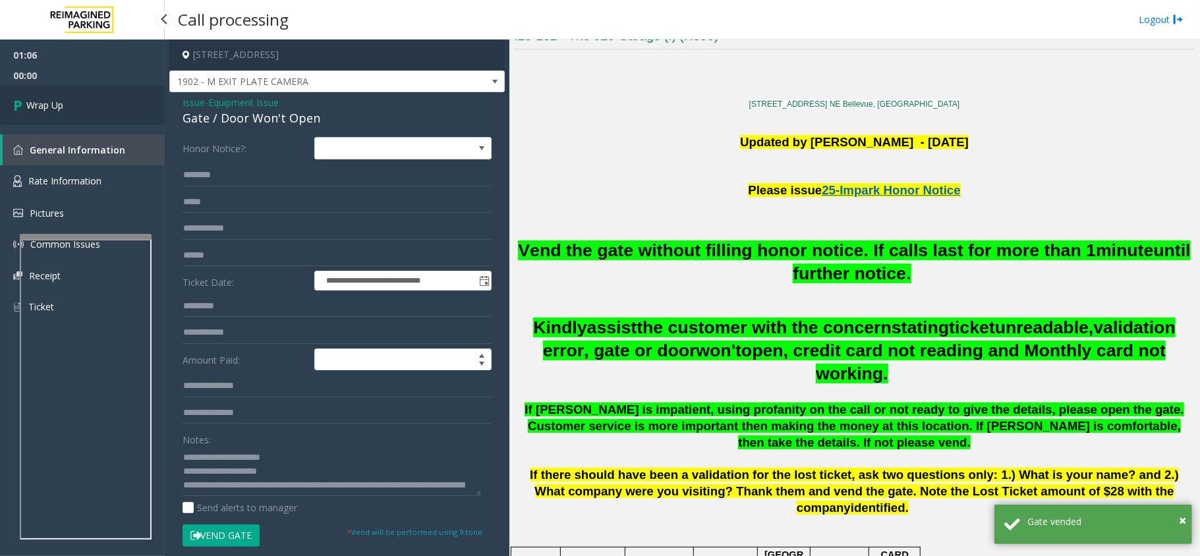
click at [80, 108] on link "Wrap Up" at bounding box center [82, 105] width 165 height 39
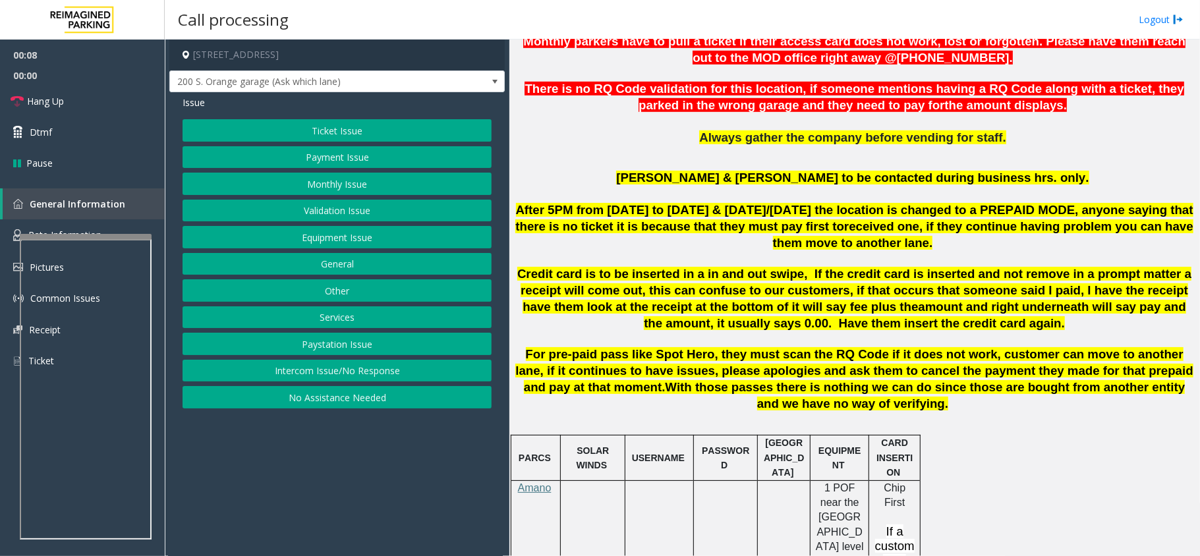
scroll to position [615, 0]
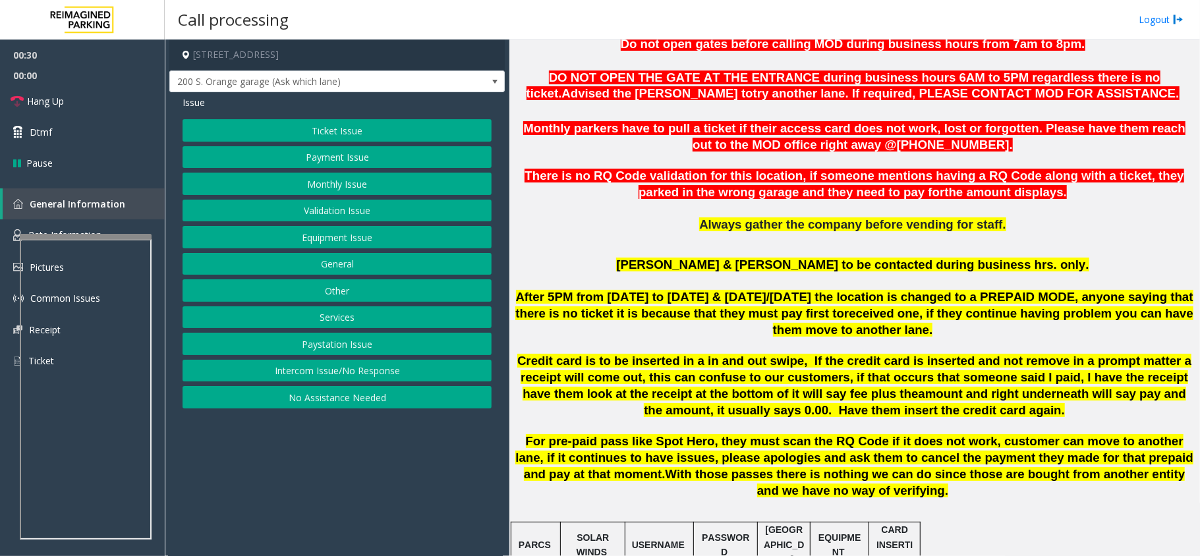
click at [347, 132] on button "Ticket Issue" at bounding box center [337, 130] width 309 height 22
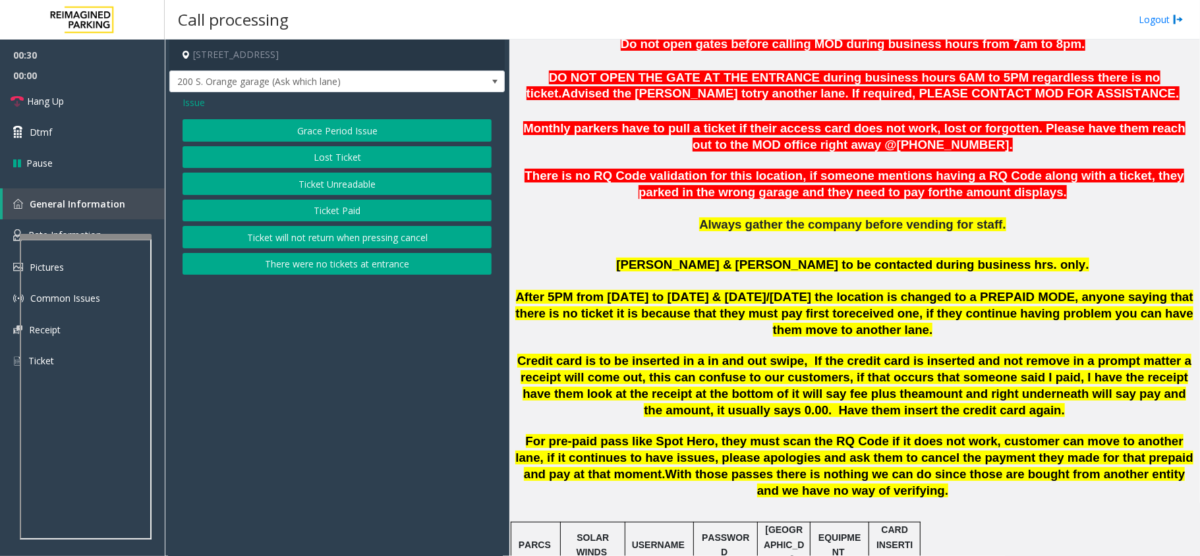
click at [334, 177] on button "Ticket Unreadable" at bounding box center [337, 184] width 309 height 22
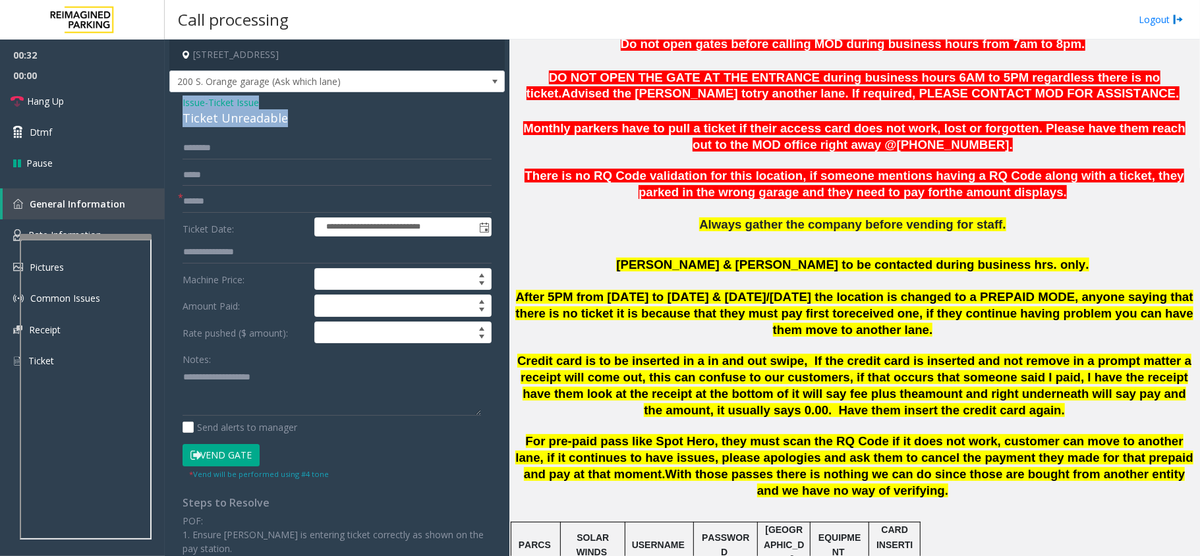
drag, startPoint x: 293, startPoint y: 119, endPoint x: 174, endPoint y: 104, distance: 119.5
click at [174, 104] on div "**********" at bounding box center [337, 413] width 336 height 643
click at [283, 399] on textarea at bounding box center [332, 390] width 299 height 49
type textarea "**********"
click at [222, 201] on input "text" at bounding box center [337, 201] width 309 height 22
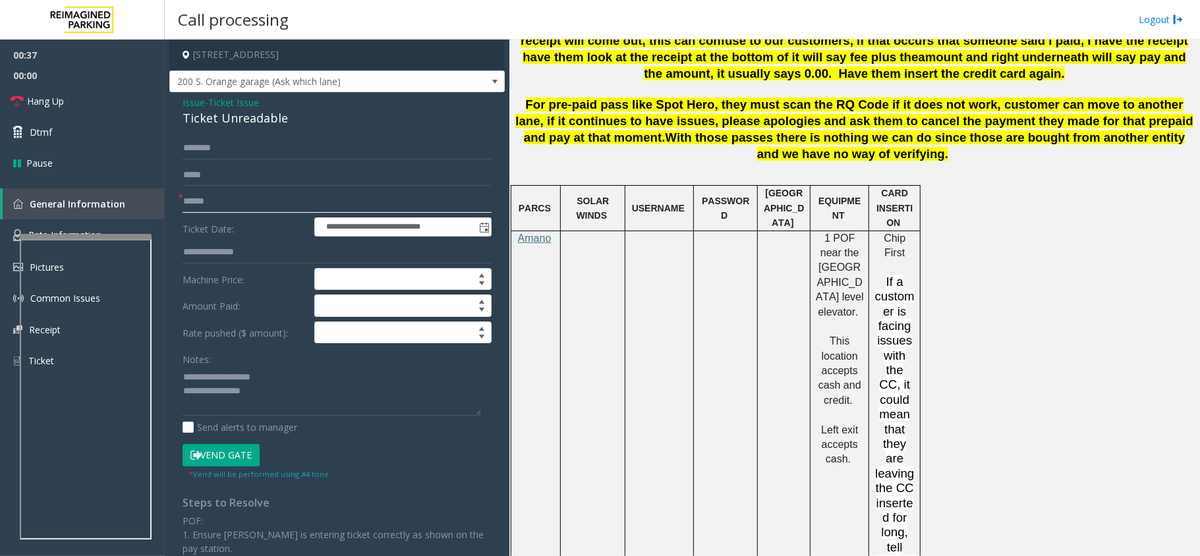
scroll to position [966, 0]
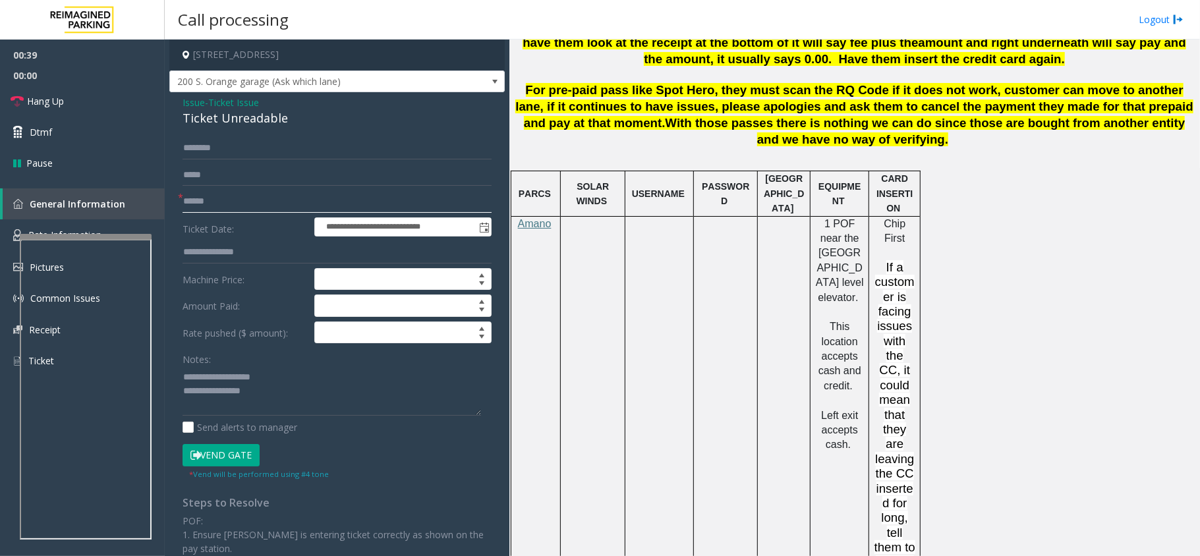
click at [220, 199] on input "text" at bounding box center [337, 201] width 309 height 22
click at [269, 208] on input "*********" at bounding box center [337, 201] width 309 height 22
type input "*********"
click at [297, 396] on textarea at bounding box center [332, 390] width 299 height 49
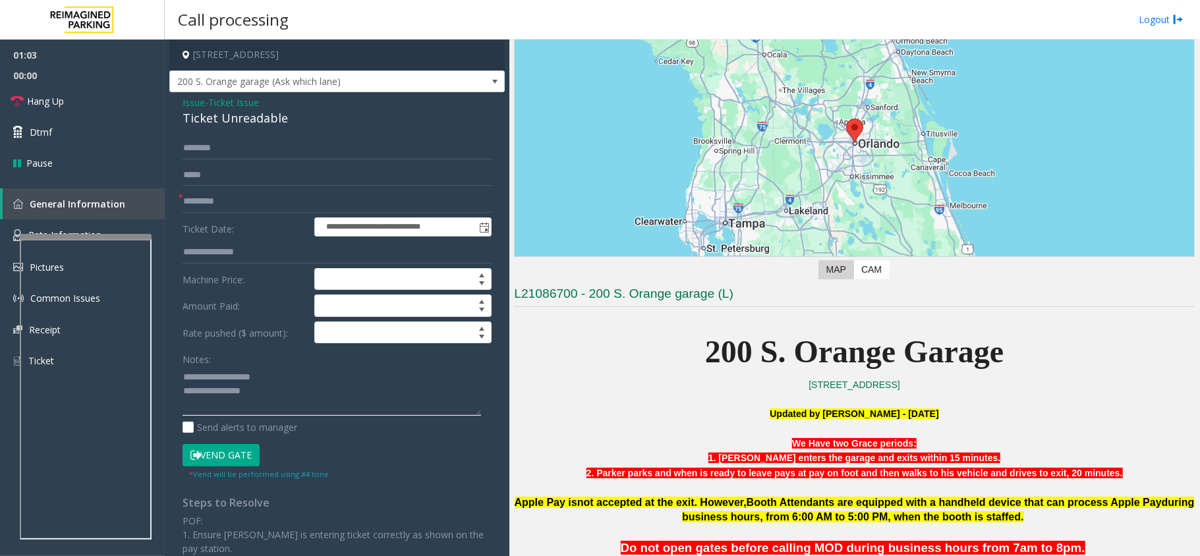
scroll to position [264, 0]
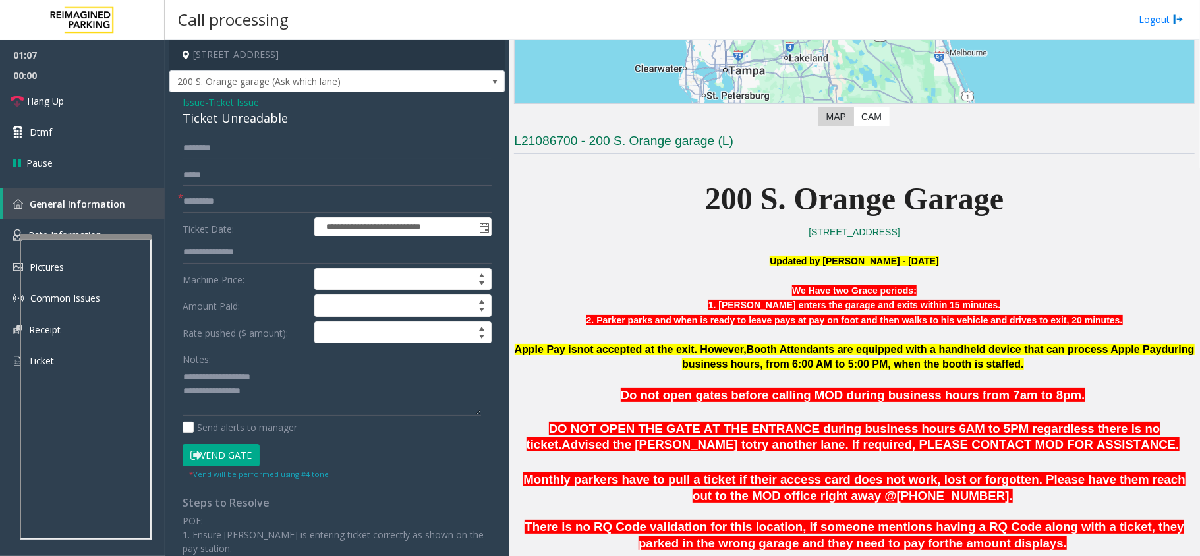
click at [618, 224] on p "200 S. Orange Garage" at bounding box center [854, 199] width 681 height 51
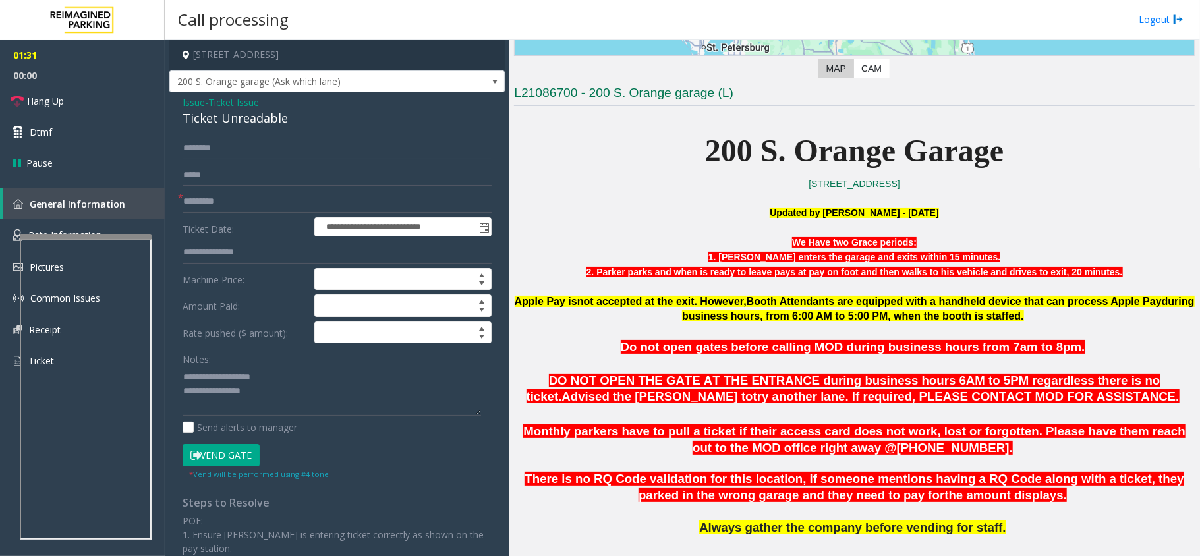
scroll to position [175, 0]
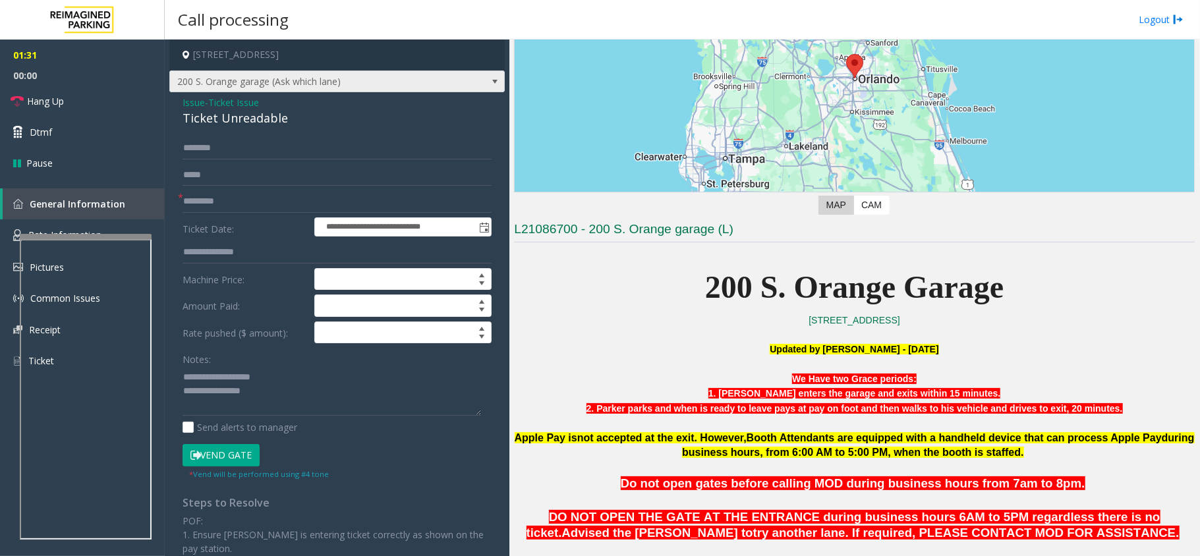
click at [471, 83] on span "200 S. Orange garage (Ask which lane)" at bounding box center [337, 82] width 336 height 22
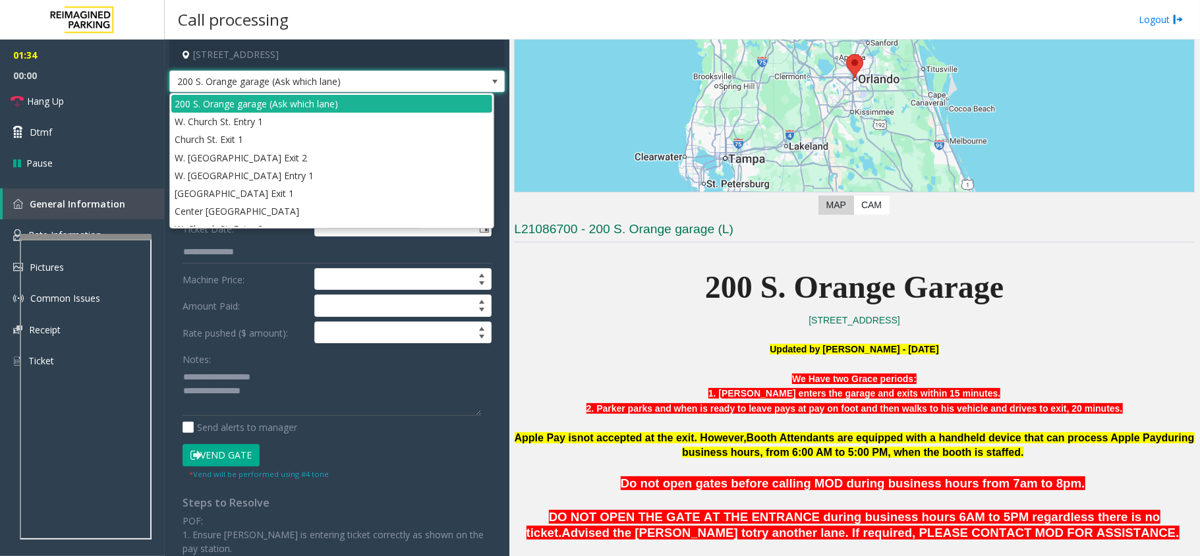
click at [471, 83] on span "200 S. Orange garage (Ask which lane)" at bounding box center [337, 82] width 336 height 22
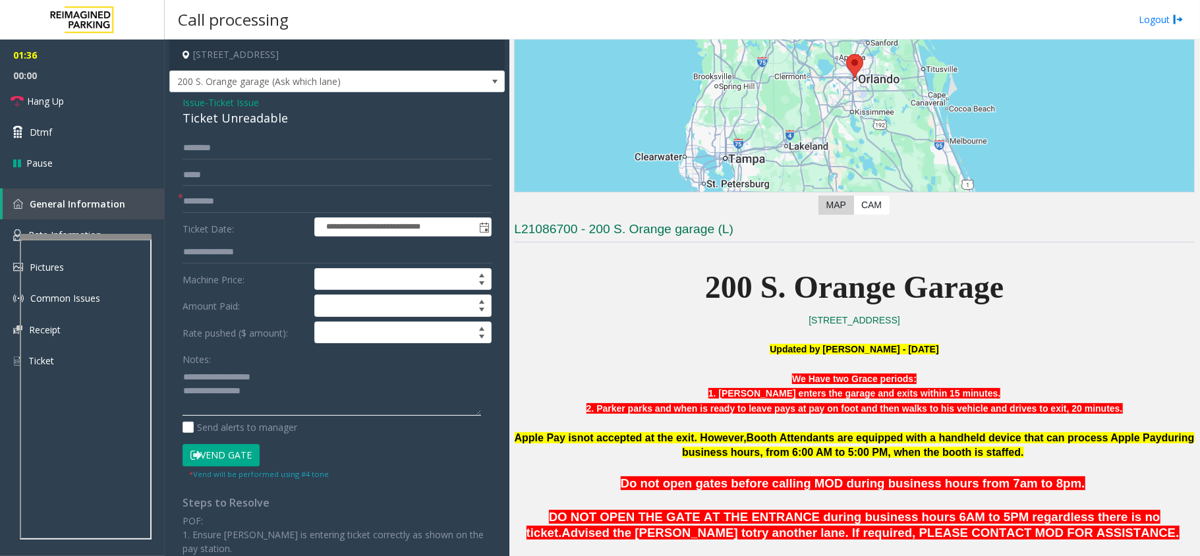
click at [323, 388] on textarea at bounding box center [332, 390] width 299 height 49
click at [291, 389] on textarea at bounding box center [332, 390] width 299 height 49
click at [219, 460] on button "Vend Gate" at bounding box center [221, 455] width 77 height 22
click at [293, 401] on textarea at bounding box center [332, 390] width 299 height 49
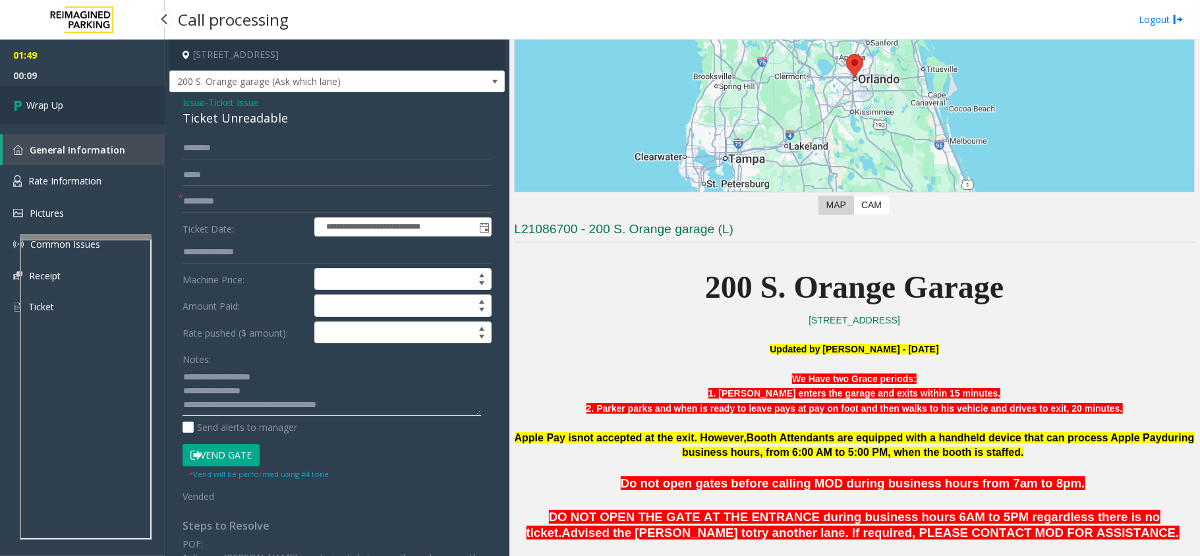
type textarea "**********"
click at [123, 100] on link "Wrap Up" at bounding box center [82, 105] width 165 height 39
